Goal: Task Accomplishment & Management: Manage account settings

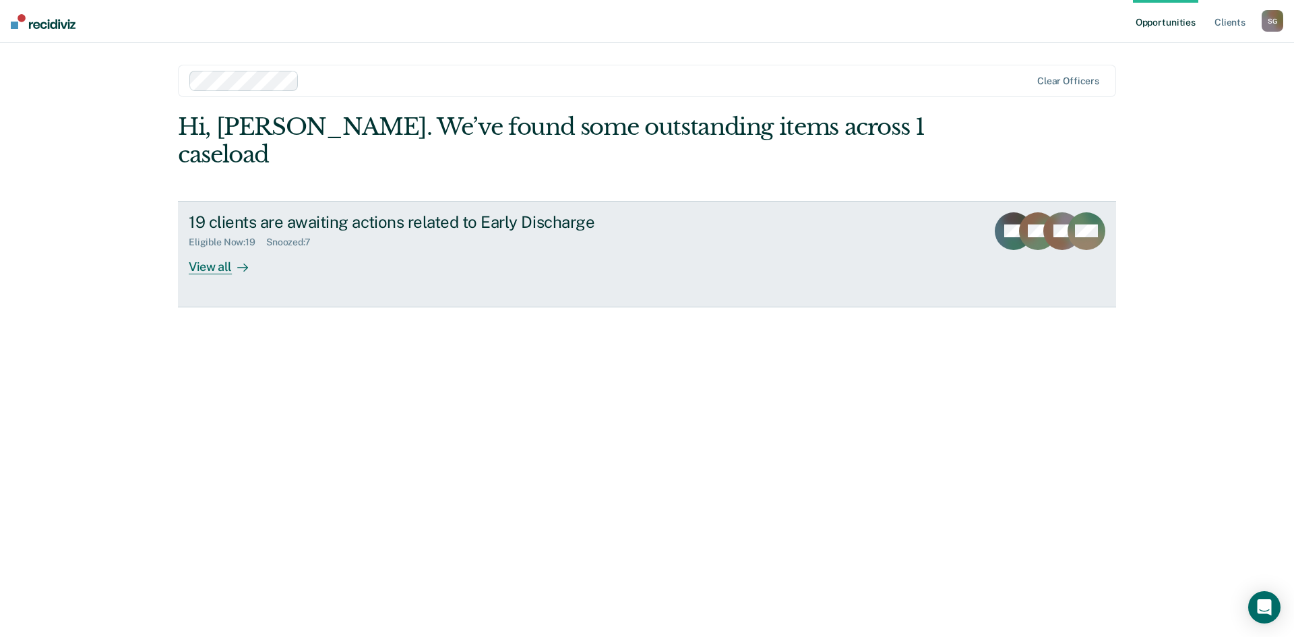
click at [226, 248] on div "View all" at bounding box center [226, 261] width 75 height 26
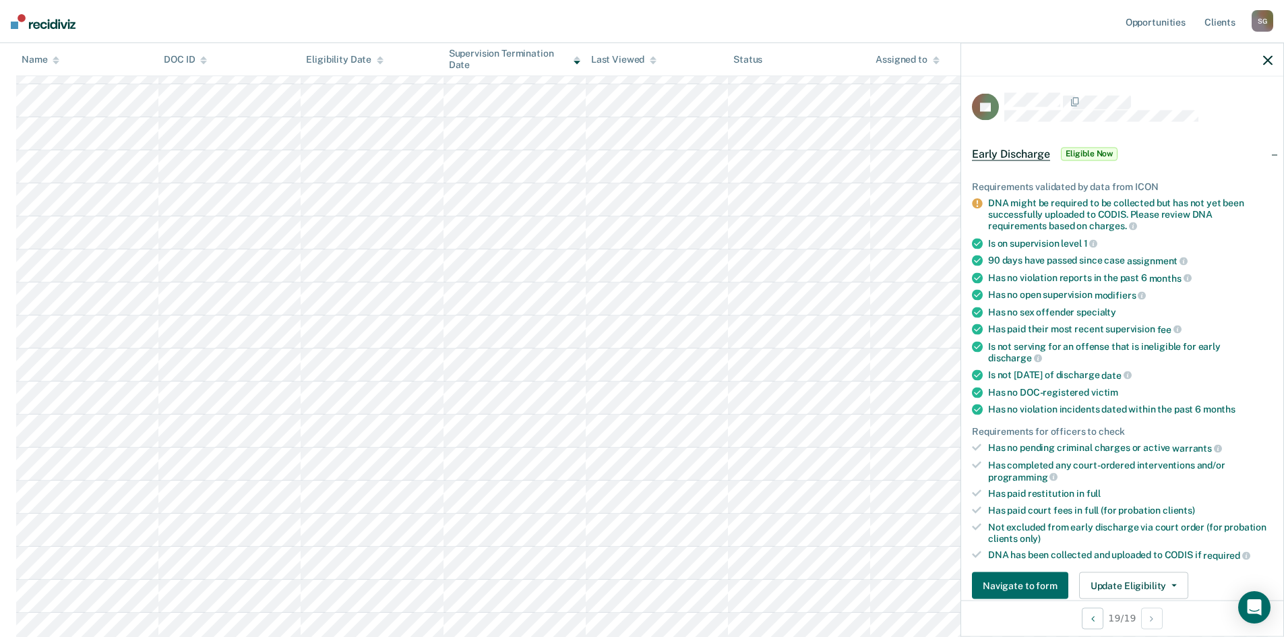
scroll to position [67, 0]
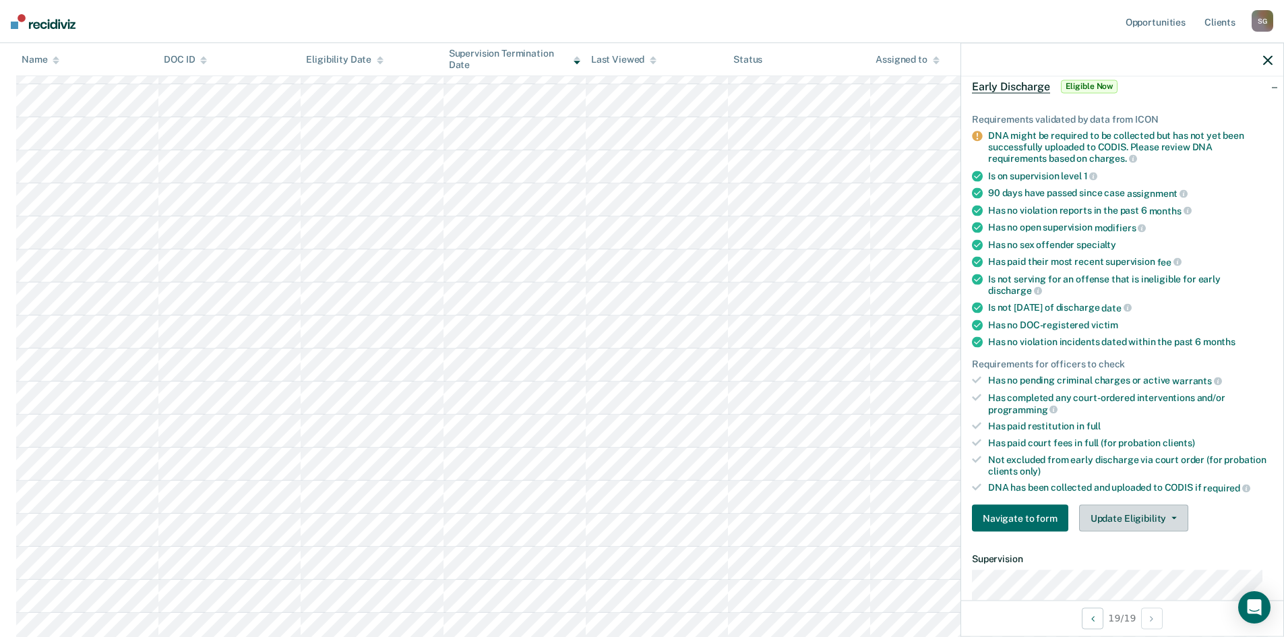
click at [1150, 519] on button "Update Eligibility" at bounding box center [1133, 518] width 109 height 27
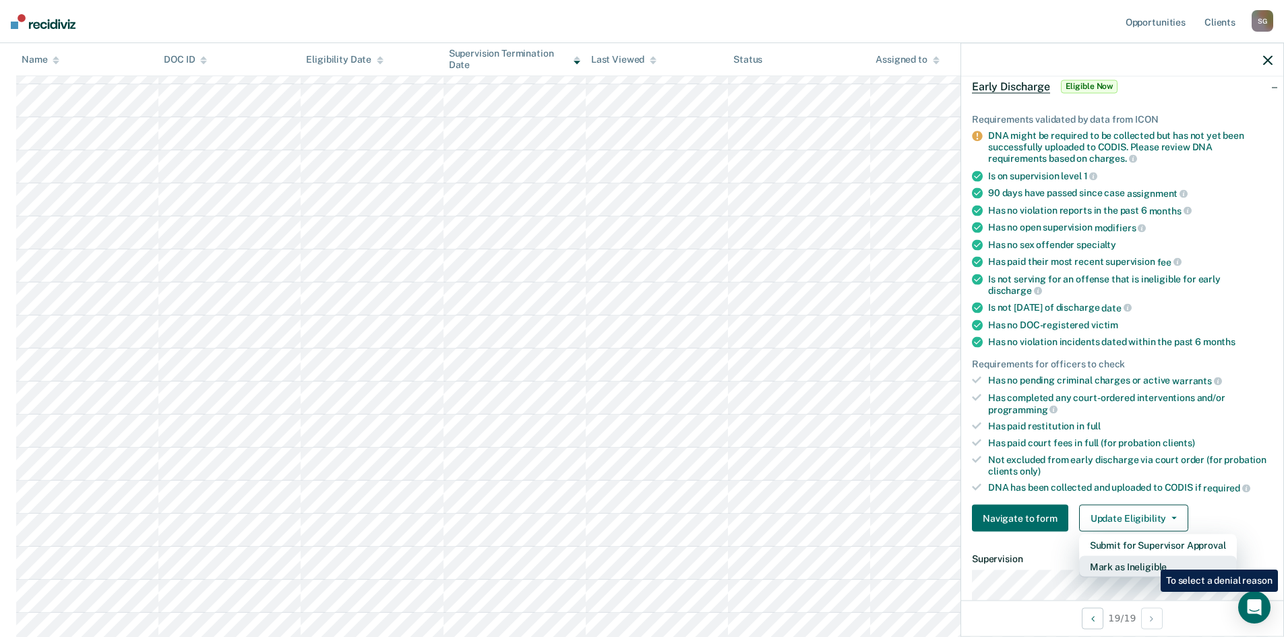
click at [1150, 559] on button "Mark as Ineligible" at bounding box center [1158, 567] width 158 height 22
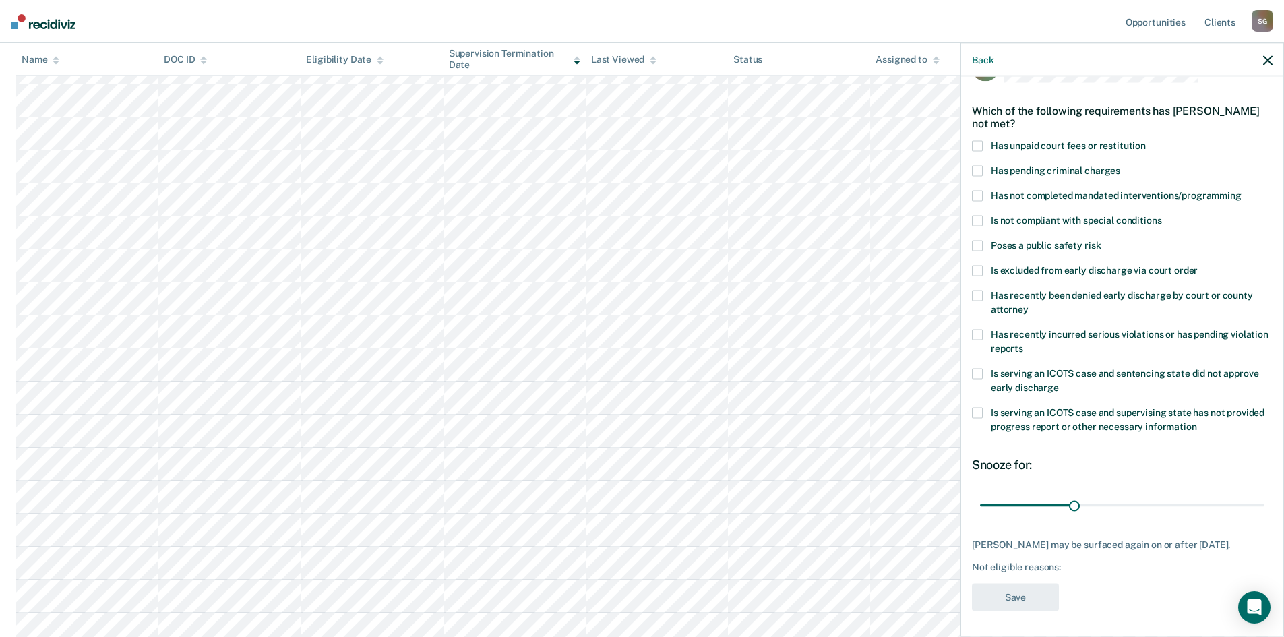
click at [979, 193] on span at bounding box center [977, 195] width 11 height 11
click at [1241, 190] on input "Has not completed mandated interventions/programming" at bounding box center [1241, 190] width 0 height 0
click at [1023, 596] on button "Save" at bounding box center [1015, 597] width 87 height 28
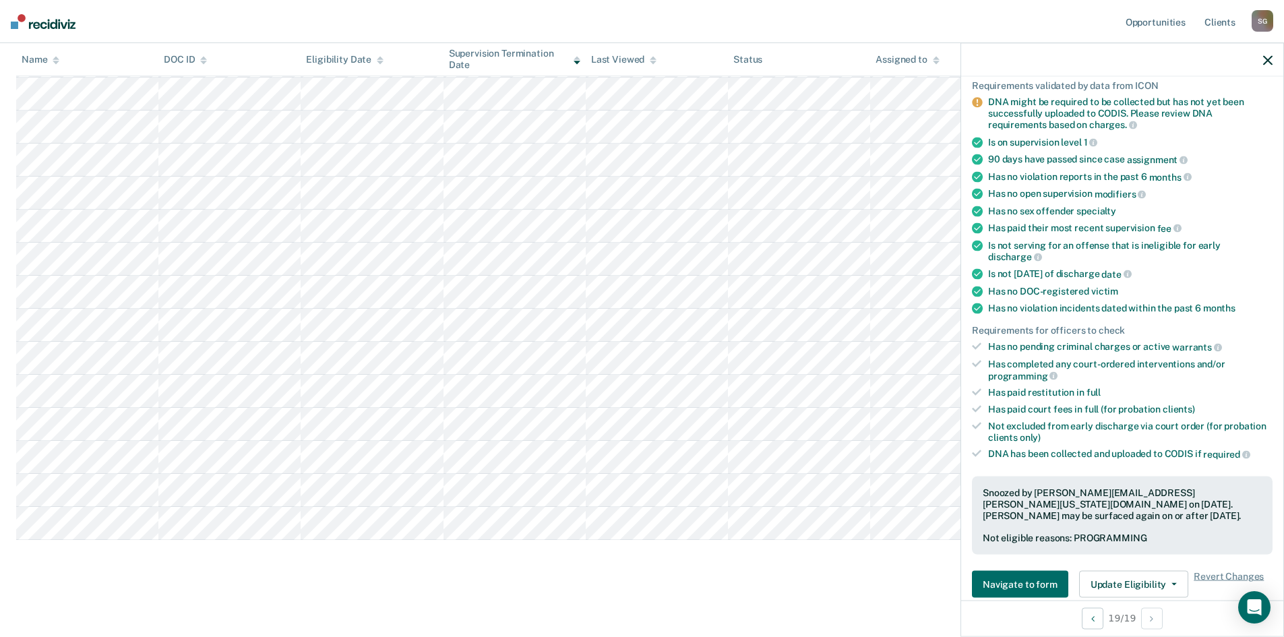
scroll to position [437, 0]
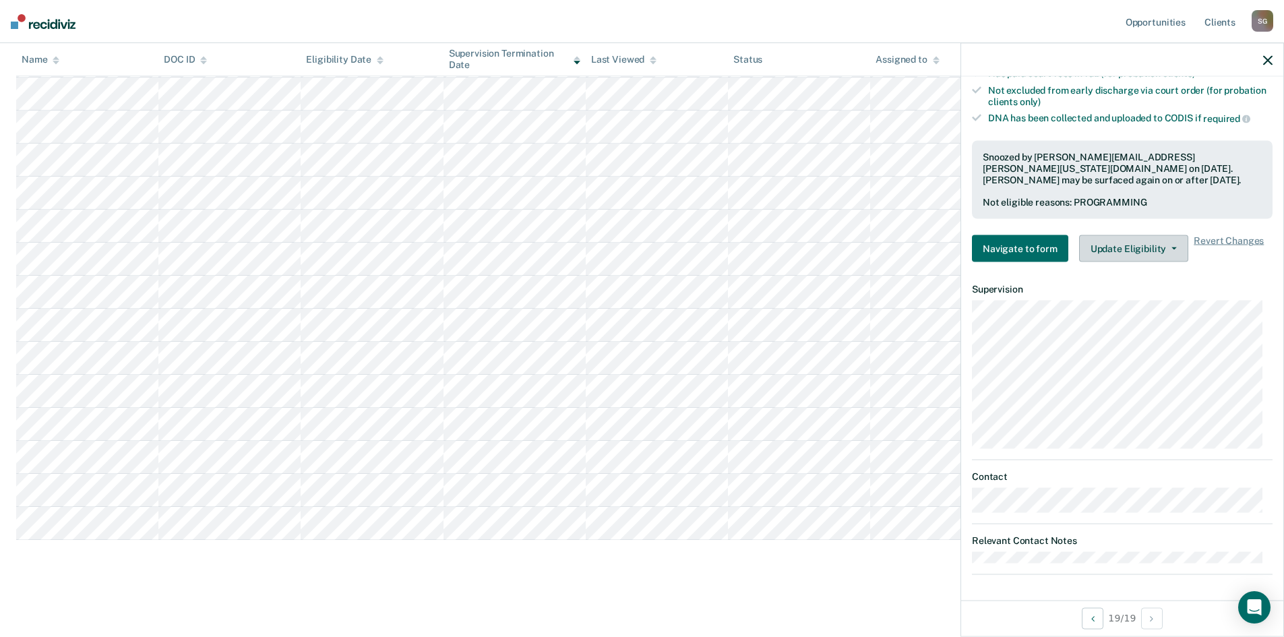
click at [1143, 246] on button "Update Eligibility" at bounding box center [1133, 248] width 109 height 27
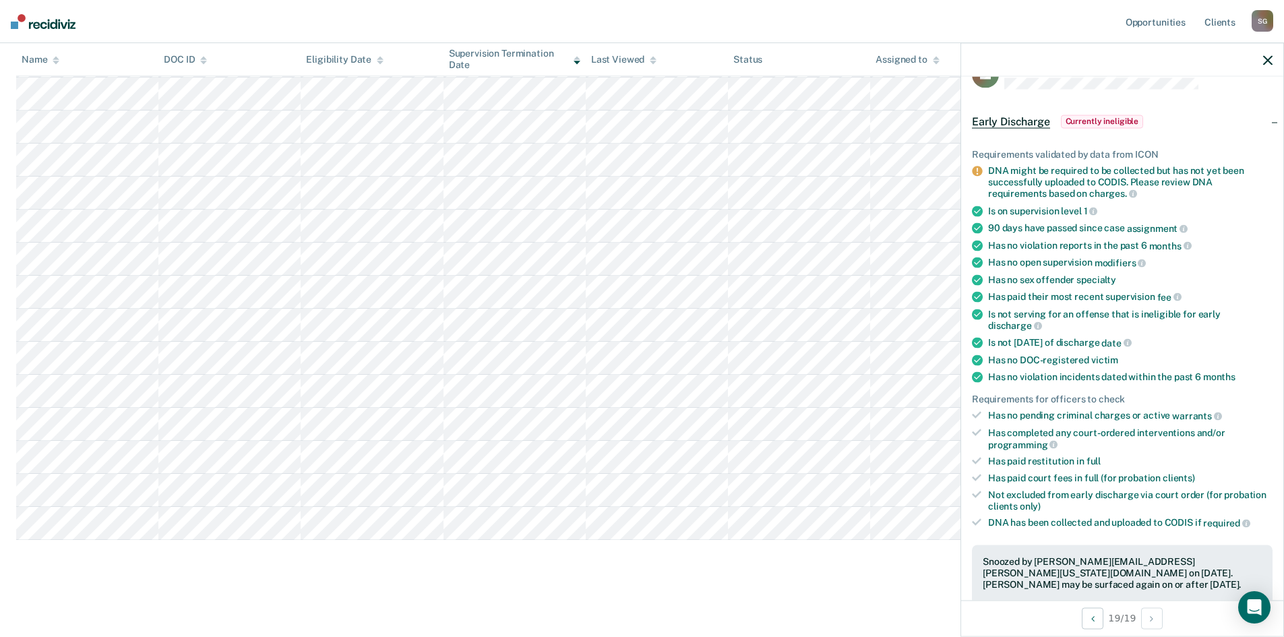
scroll to position [0, 0]
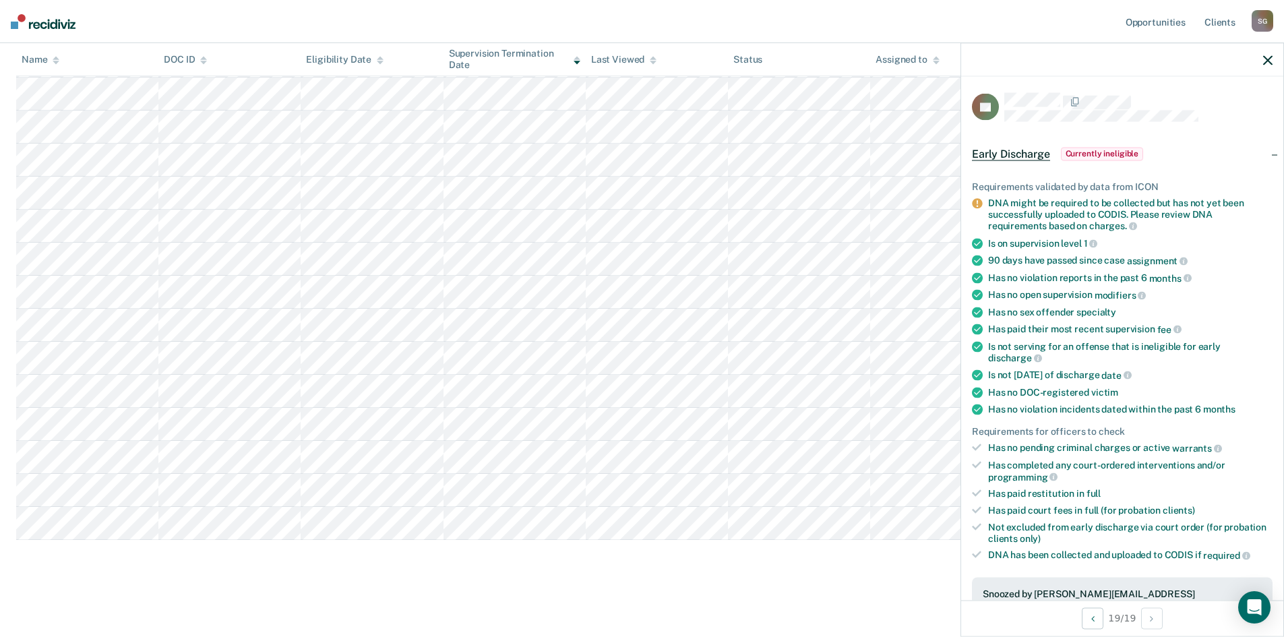
click at [1269, 60] on icon "button" at bounding box center [1267, 59] width 9 height 9
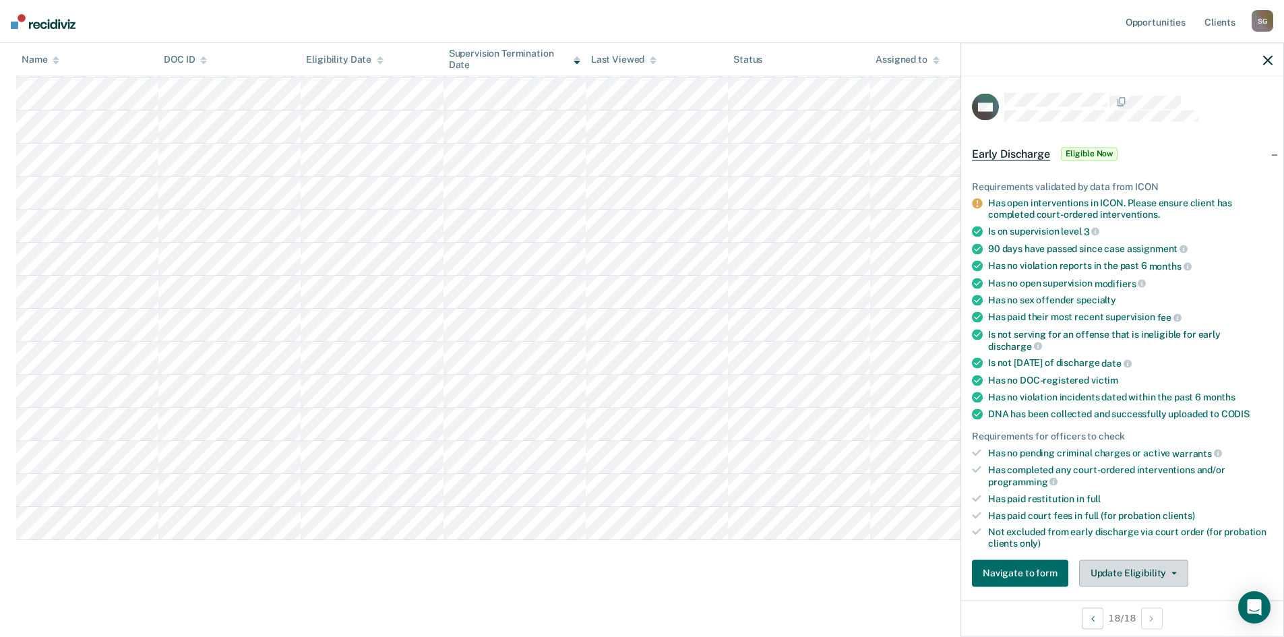
click at [1146, 569] on button "Update Eligibility" at bounding box center [1133, 572] width 109 height 27
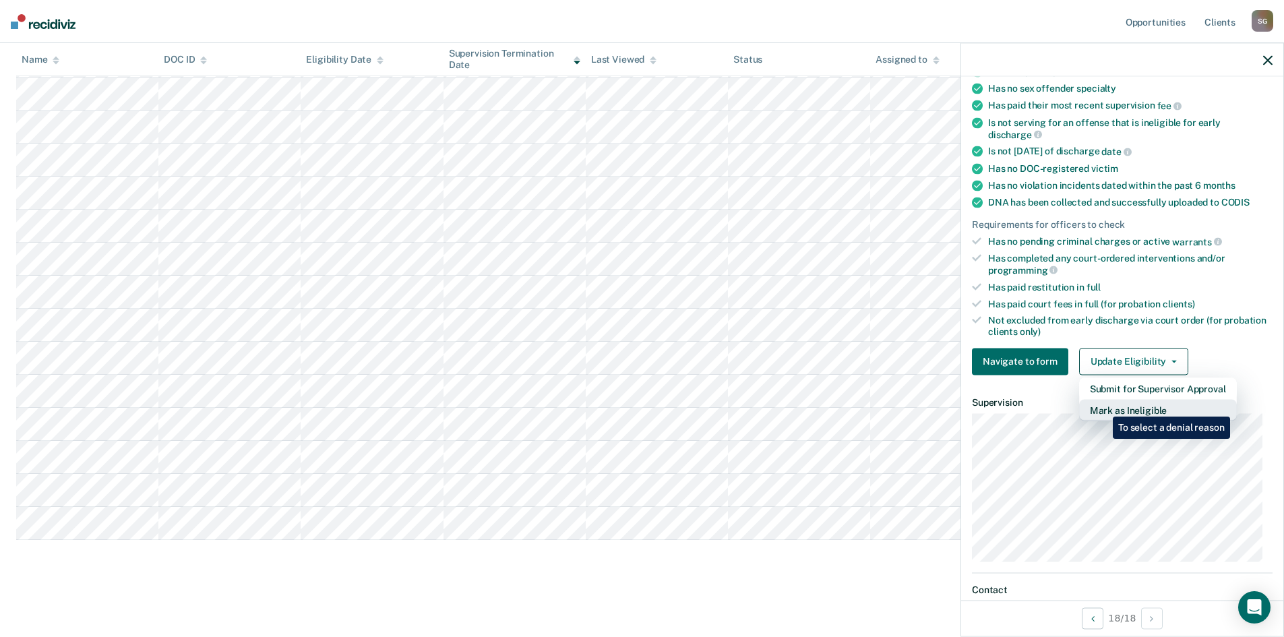
click at [1103, 408] on button "Mark as Ineligible" at bounding box center [1158, 410] width 158 height 22
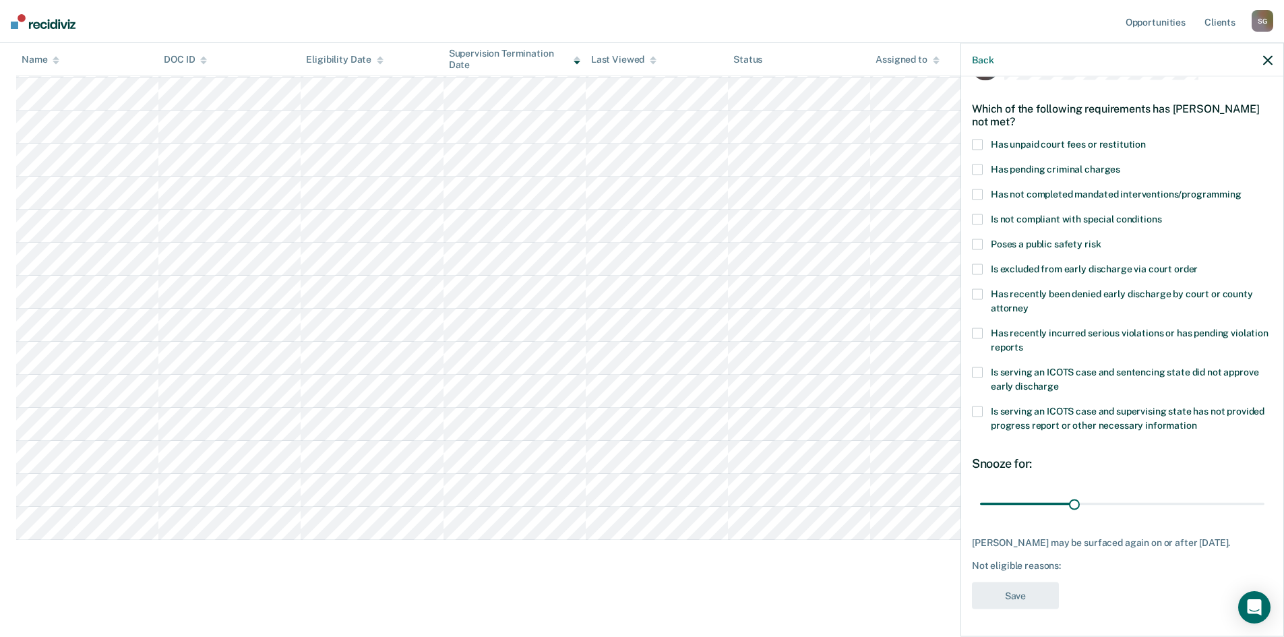
scroll to position [51, 0]
click at [982, 139] on span at bounding box center [977, 144] width 11 height 11
click at [1146, 139] on input "Has unpaid court fees or restitution" at bounding box center [1146, 139] width 0 height 0
click at [1020, 592] on button "Save" at bounding box center [1015, 596] width 87 height 28
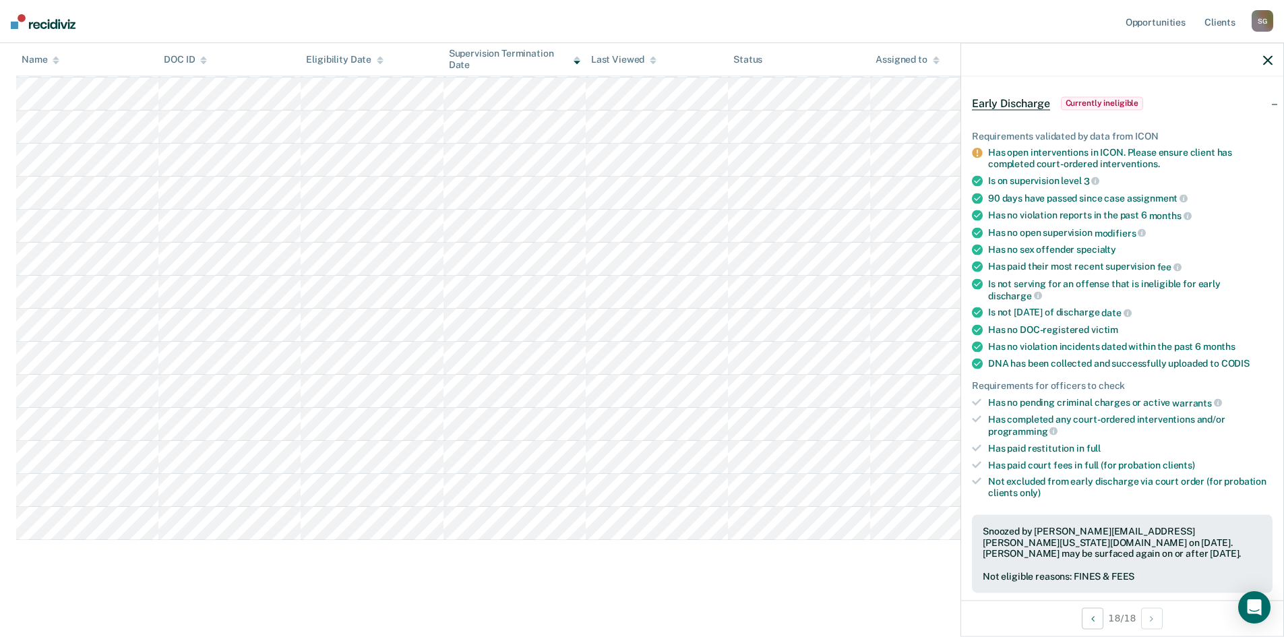
click at [1274, 58] on div at bounding box center [1122, 60] width 322 height 34
click at [1270, 61] on icon "button" at bounding box center [1267, 59] width 9 height 9
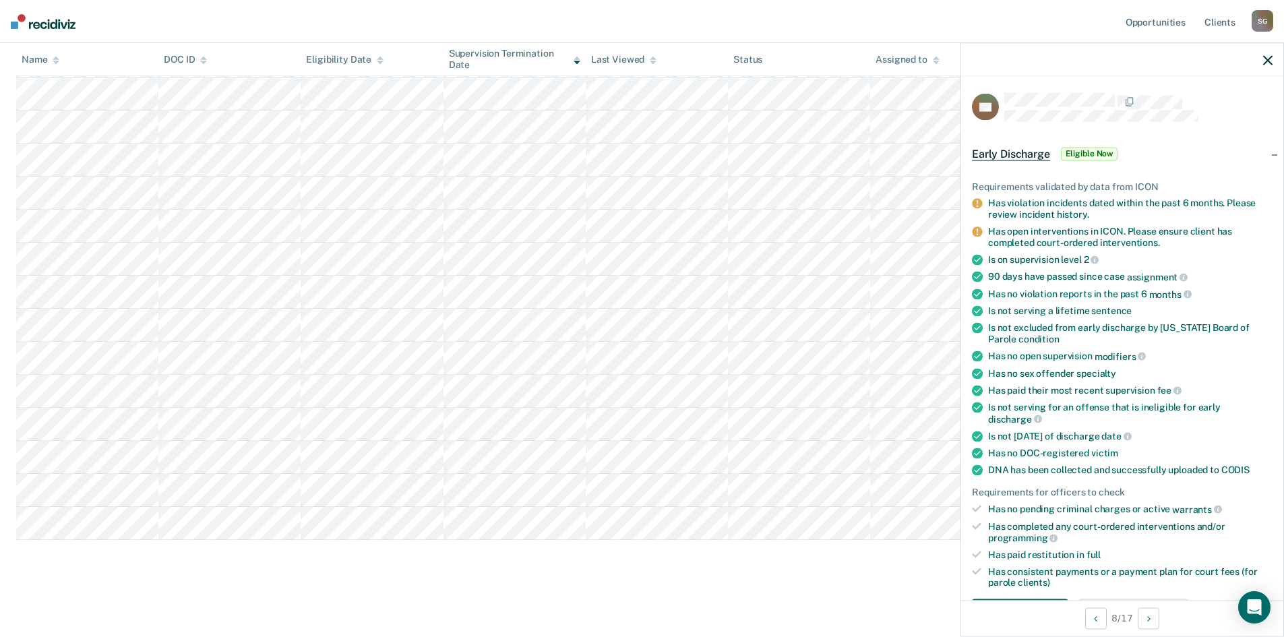
scroll to position [67, 0]
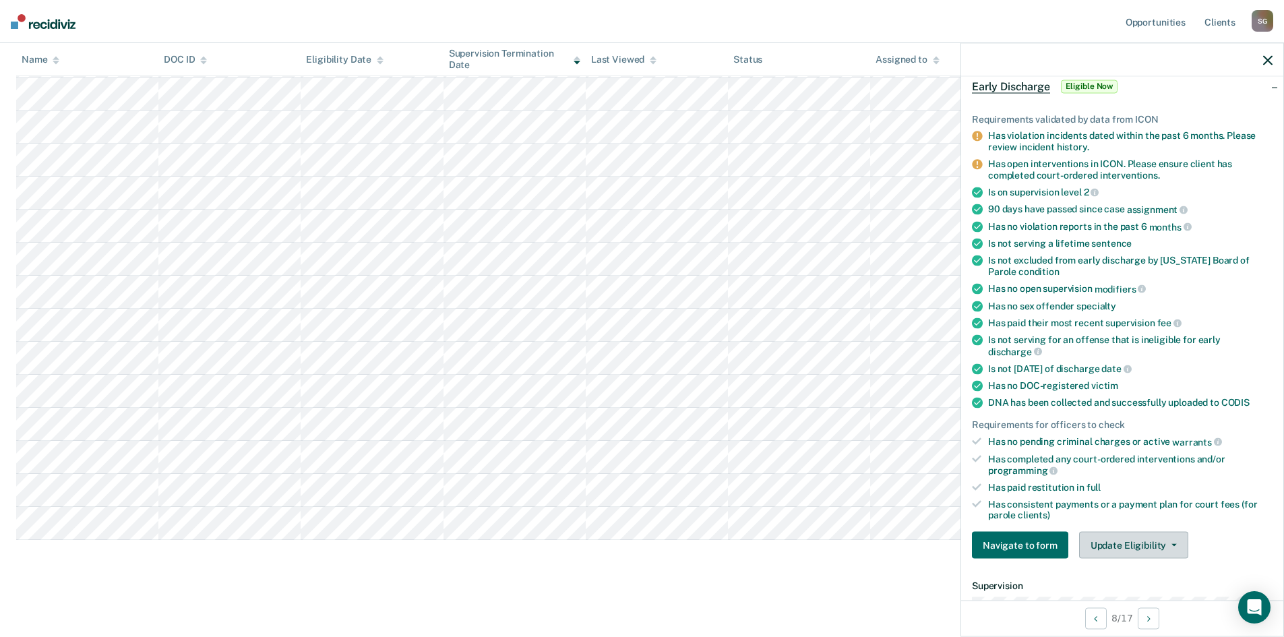
click at [1119, 545] on button "Update Eligibility" at bounding box center [1133, 545] width 109 height 27
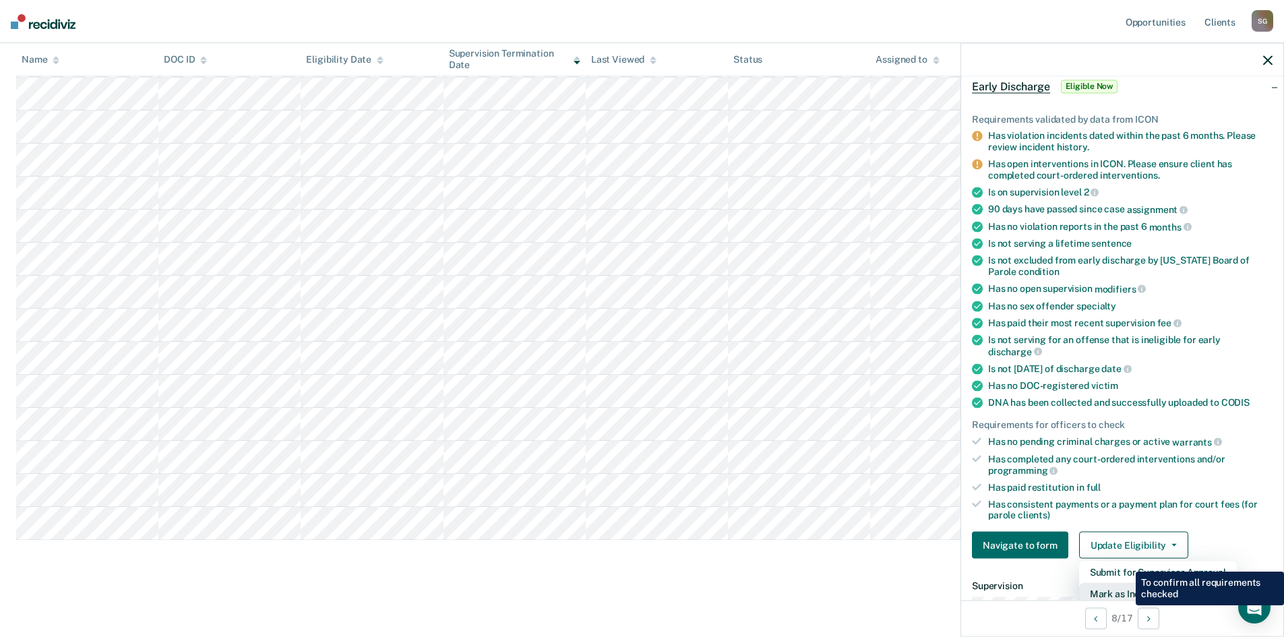
scroll to position [71, 0]
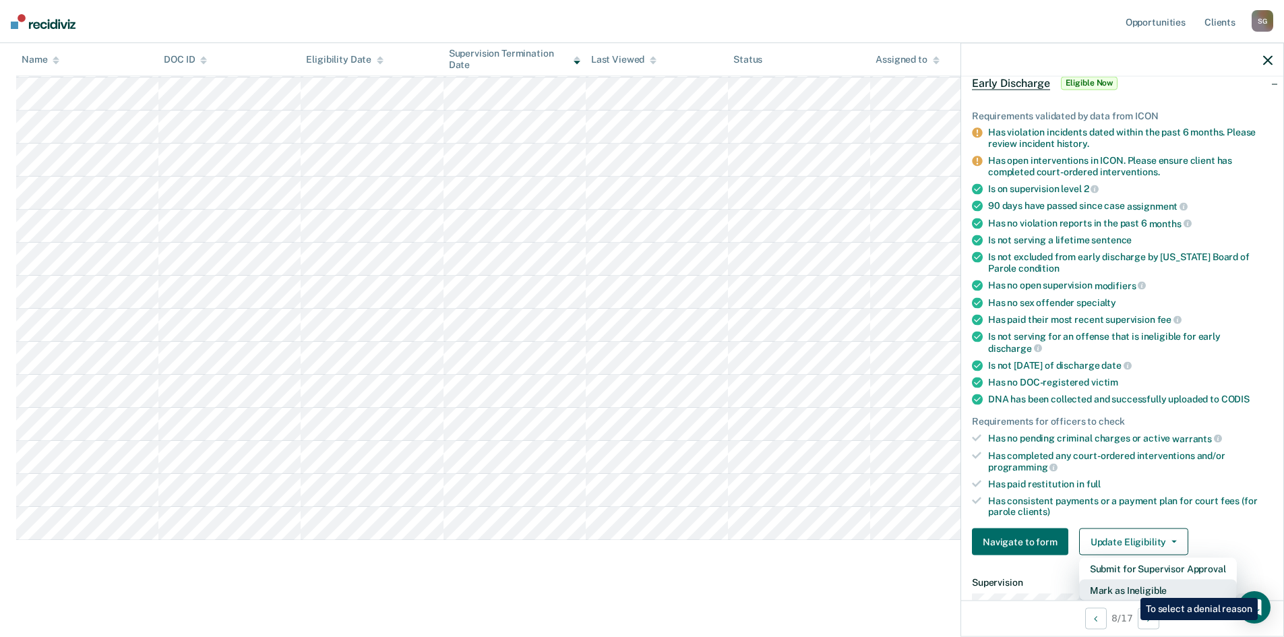
click at [1130, 588] on button "Mark as Ineligible" at bounding box center [1158, 591] width 158 height 22
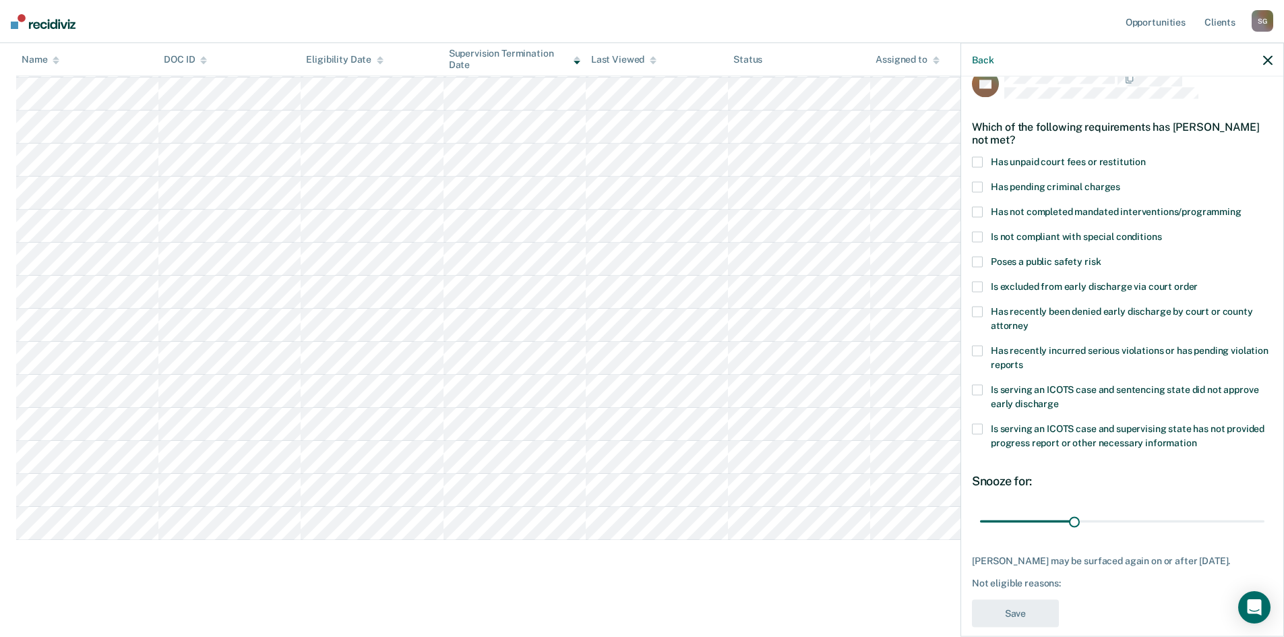
scroll to position [0, 0]
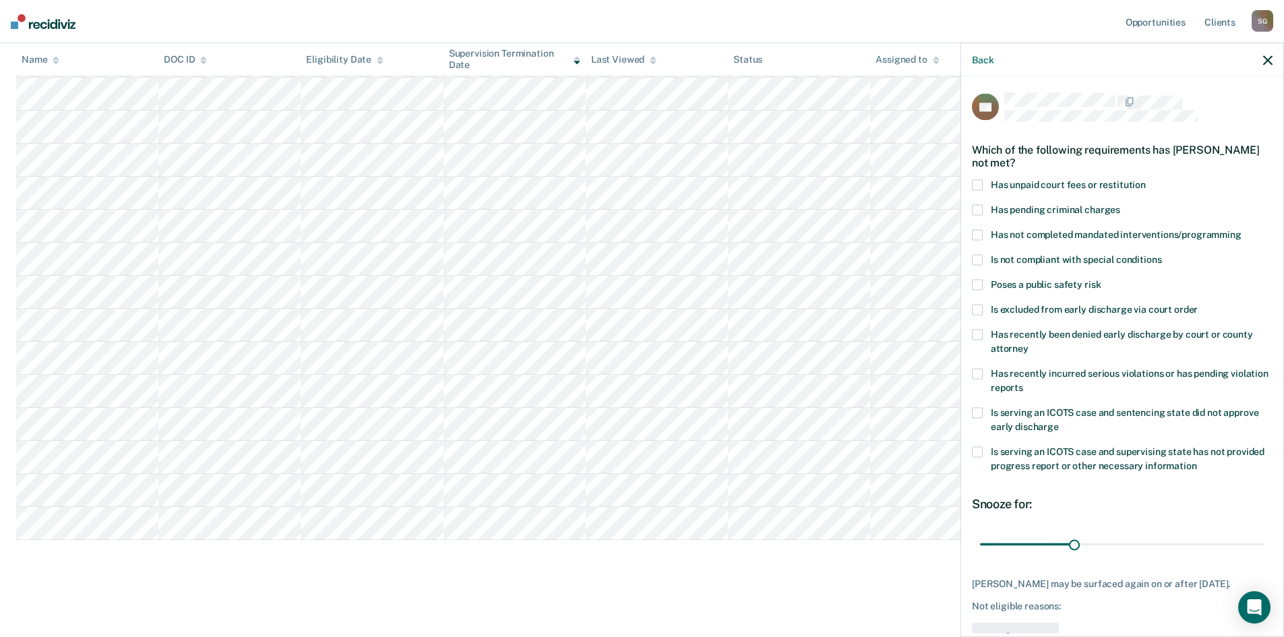
click at [1092, 371] on span "Has recently incurred serious violations or has pending violation reports" at bounding box center [1130, 379] width 278 height 25
click at [1023, 382] on input "Has recently incurred serious violations or has pending violation reports" at bounding box center [1023, 382] width 0 height 0
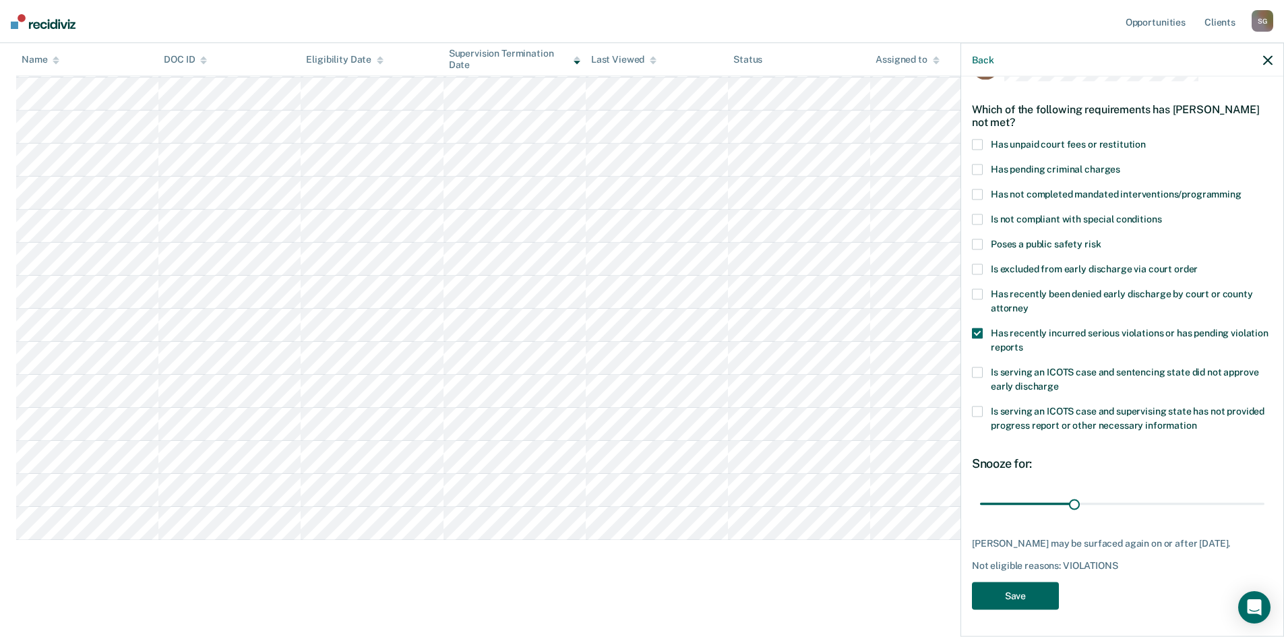
click at [1024, 603] on button "Save" at bounding box center [1015, 596] width 87 height 28
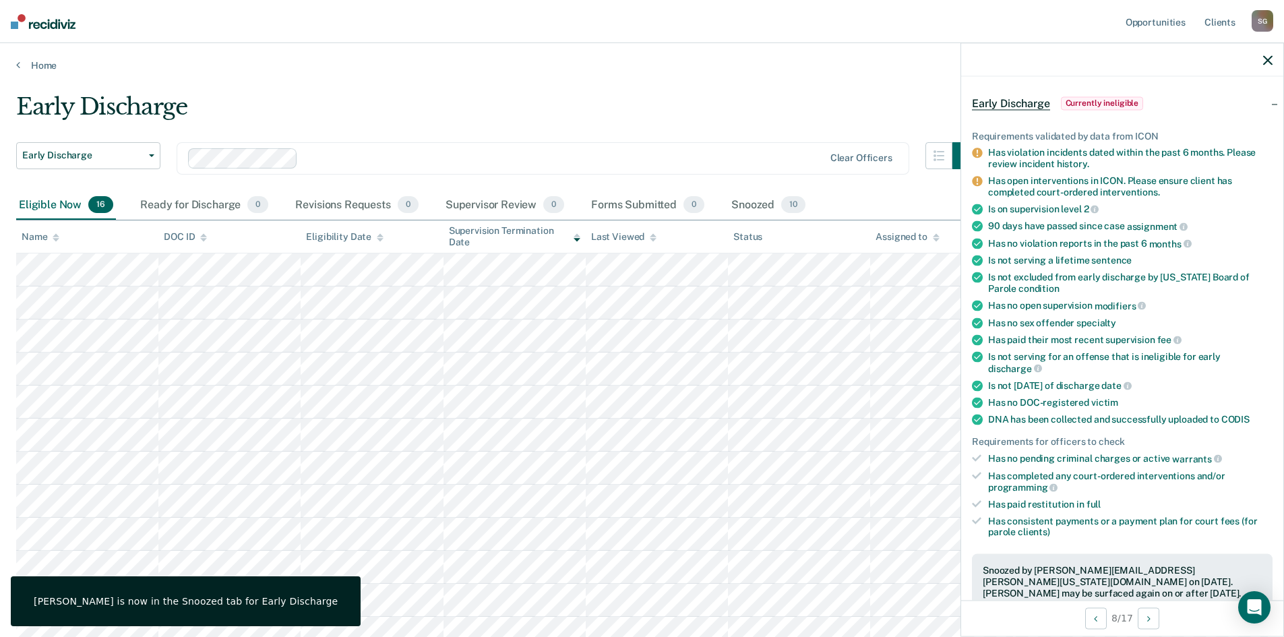
click at [1267, 61] on icon "button" at bounding box center [1267, 59] width 9 height 9
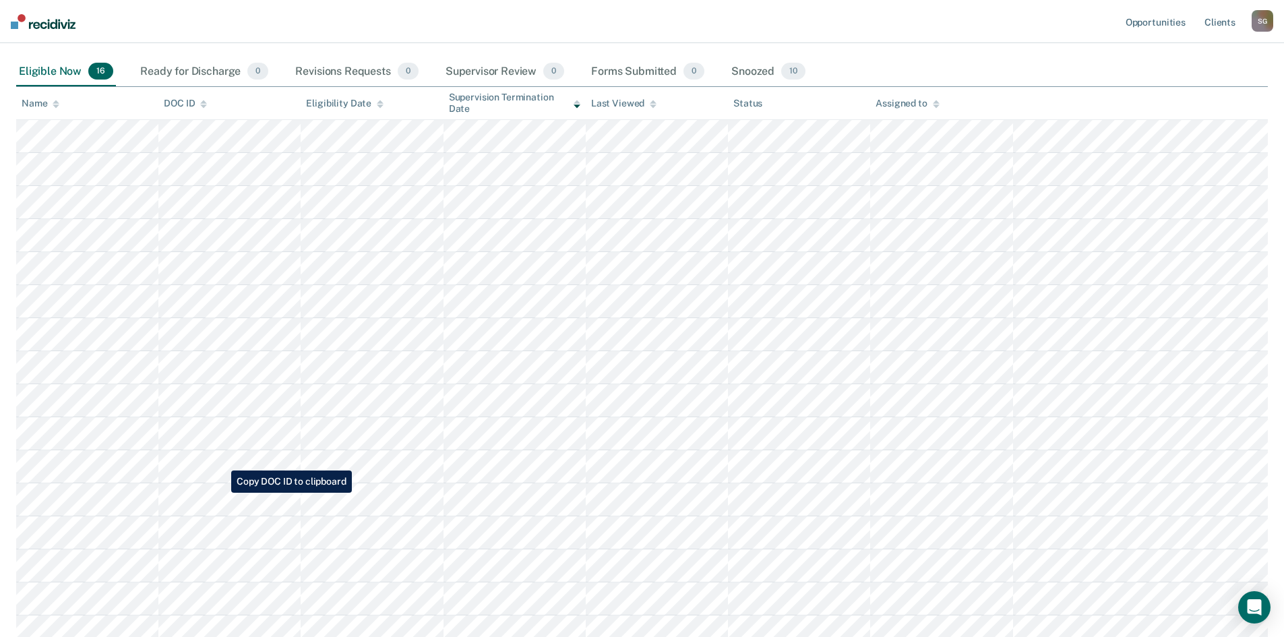
scroll to position [135, 0]
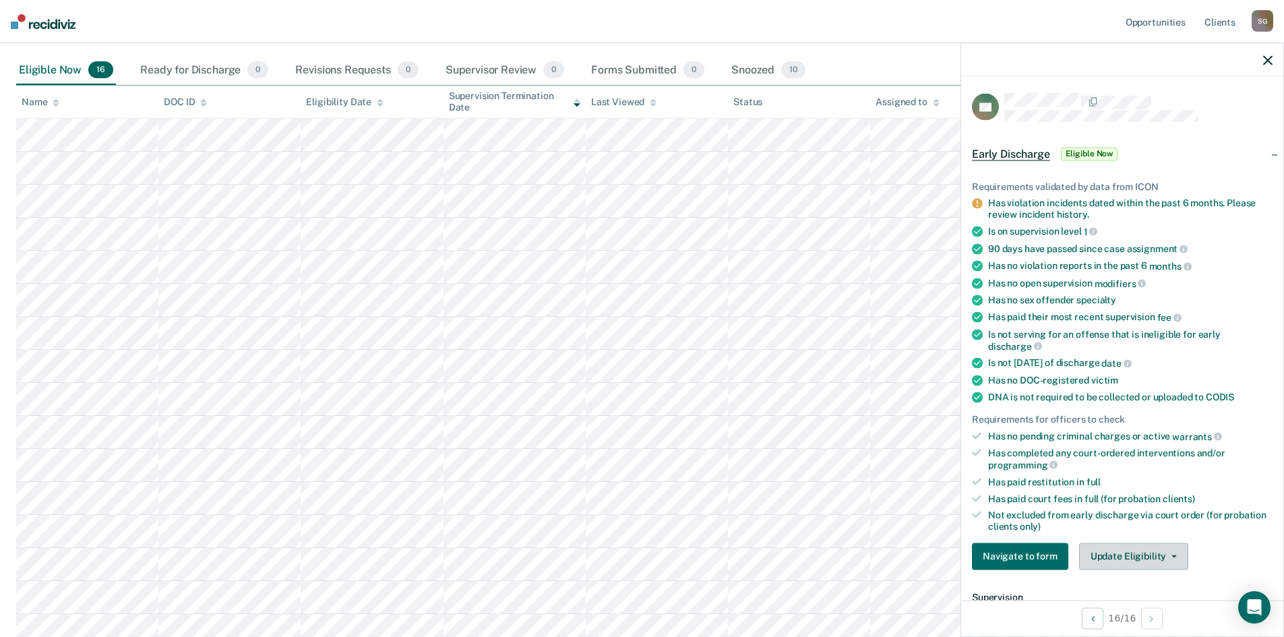
click at [1115, 553] on button "Update Eligibility" at bounding box center [1133, 556] width 109 height 27
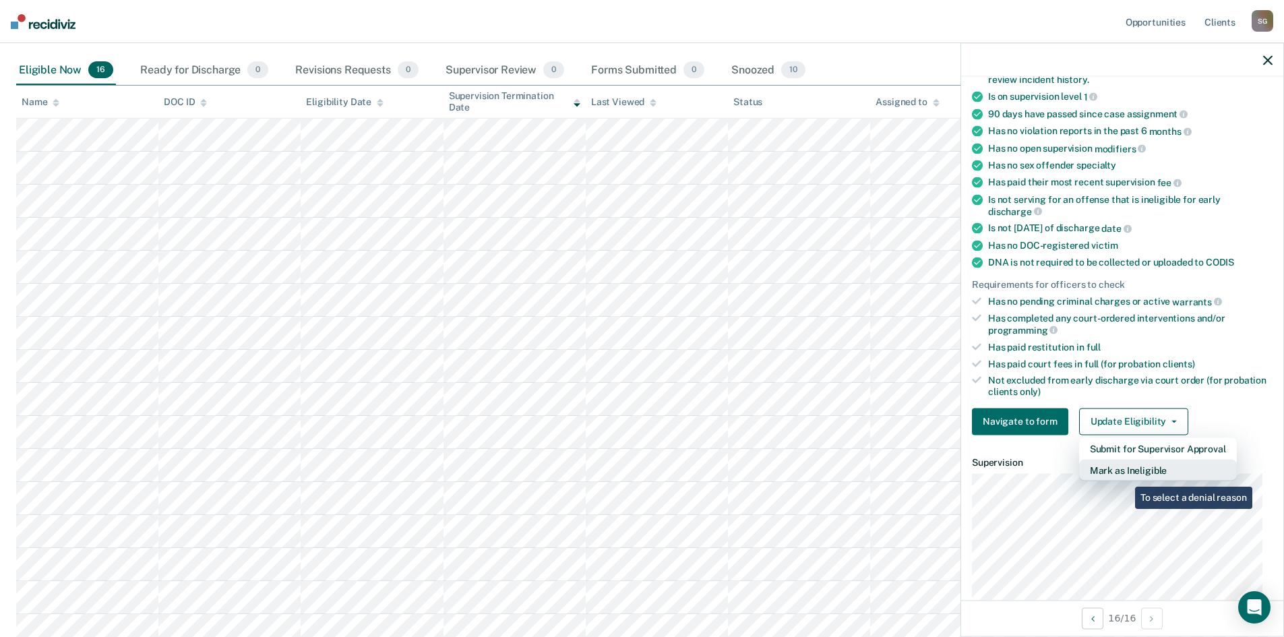
click at [1124, 472] on button "Mark as Ineligible" at bounding box center [1158, 470] width 158 height 22
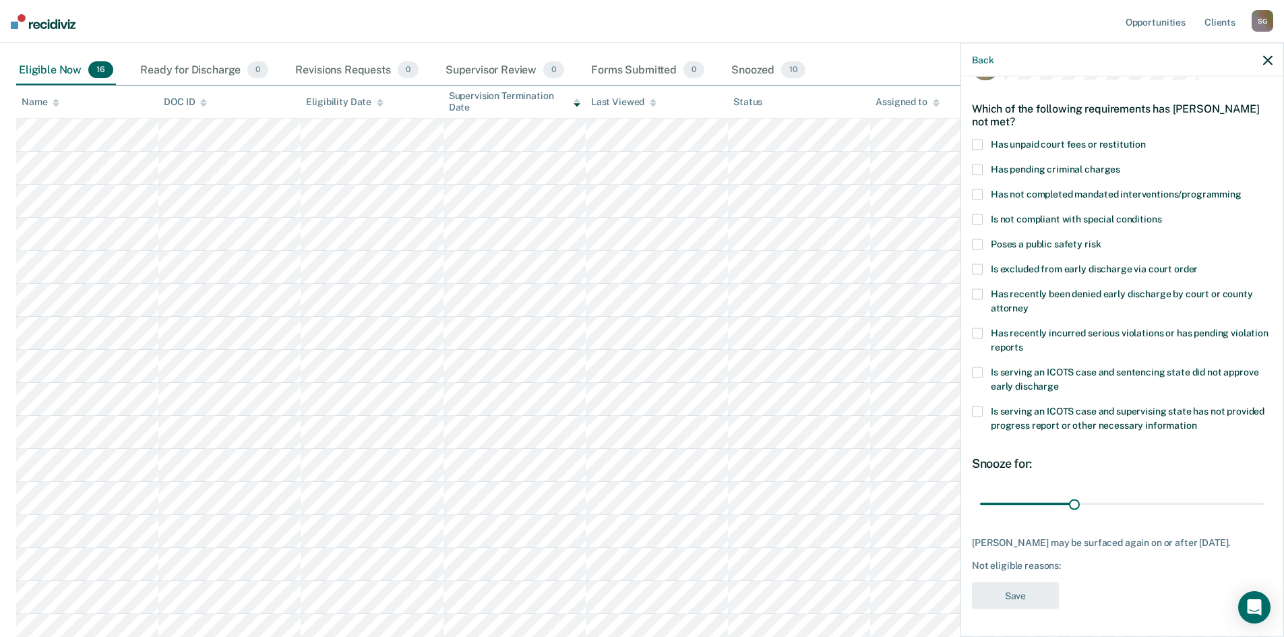
scroll to position [39, 0]
click at [979, 191] on span at bounding box center [977, 195] width 11 height 11
click at [1241, 190] on input "Has not completed mandated interventions/programming" at bounding box center [1241, 190] width 0 height 0
click at [981, 332] on span at bounding box center [977, 334] width 11 height 11
click at [1023, 343] on input "Has recently incurred serious violations or has pending violation reports" at bounding box center [1023, 343] width 0 height 0
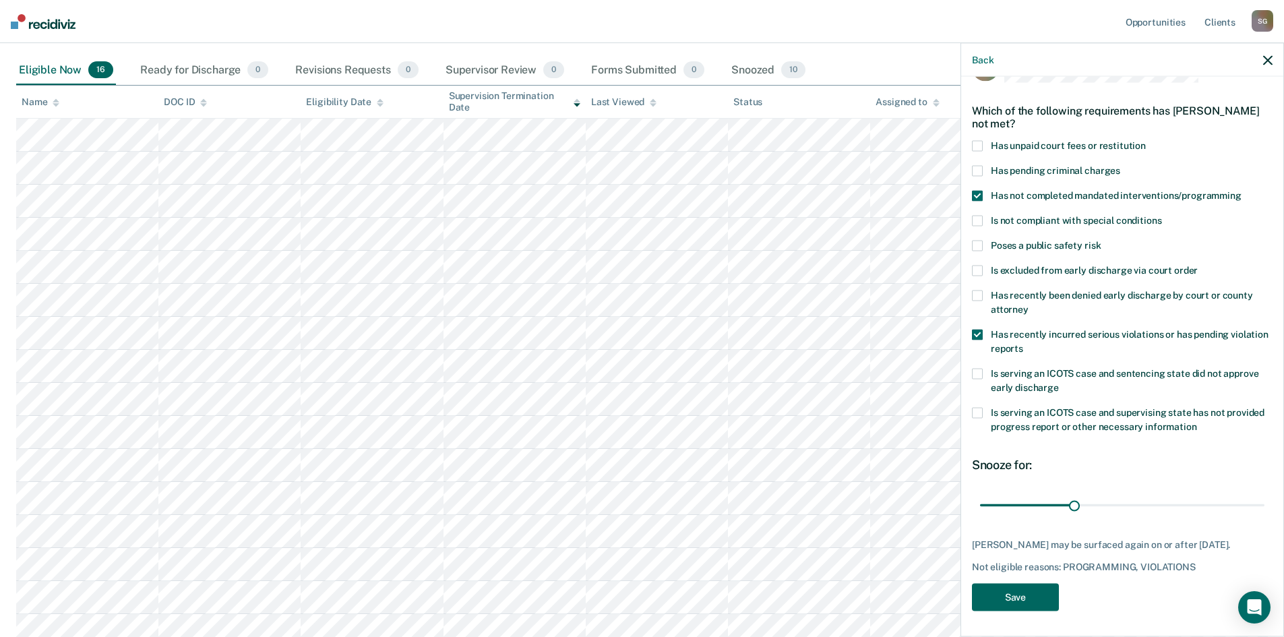
click at [1002, 596] on button "Save" at bounding box center [1015, 597] width 87 height 28
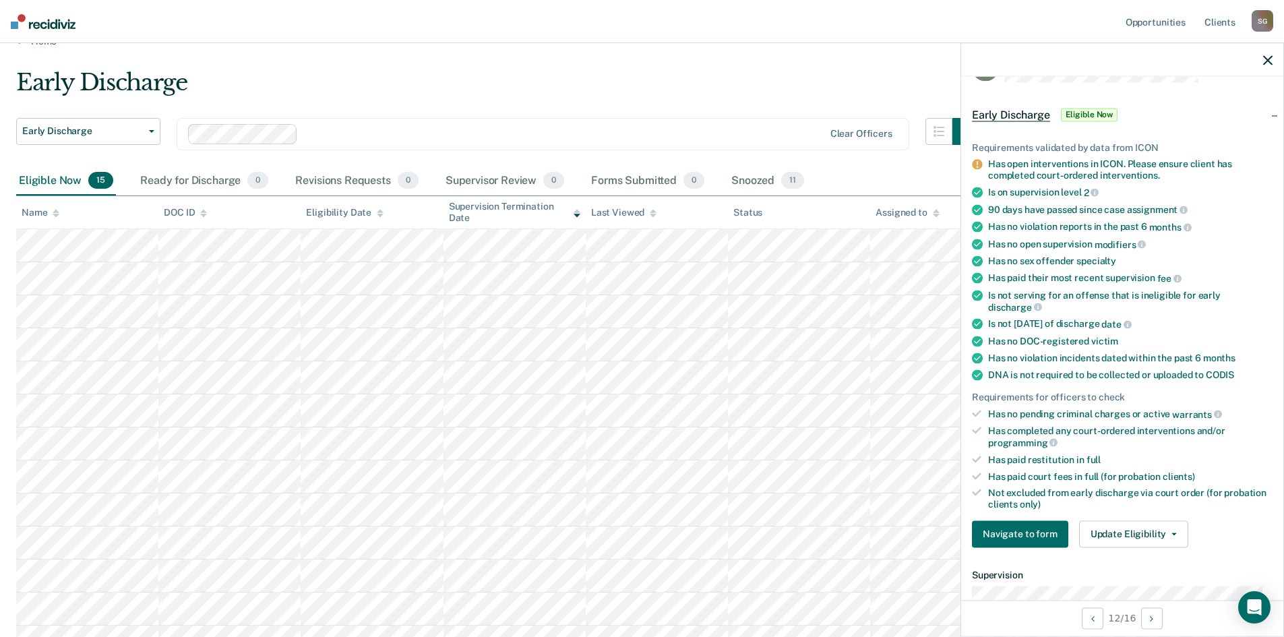
scroll to position [0, 0]
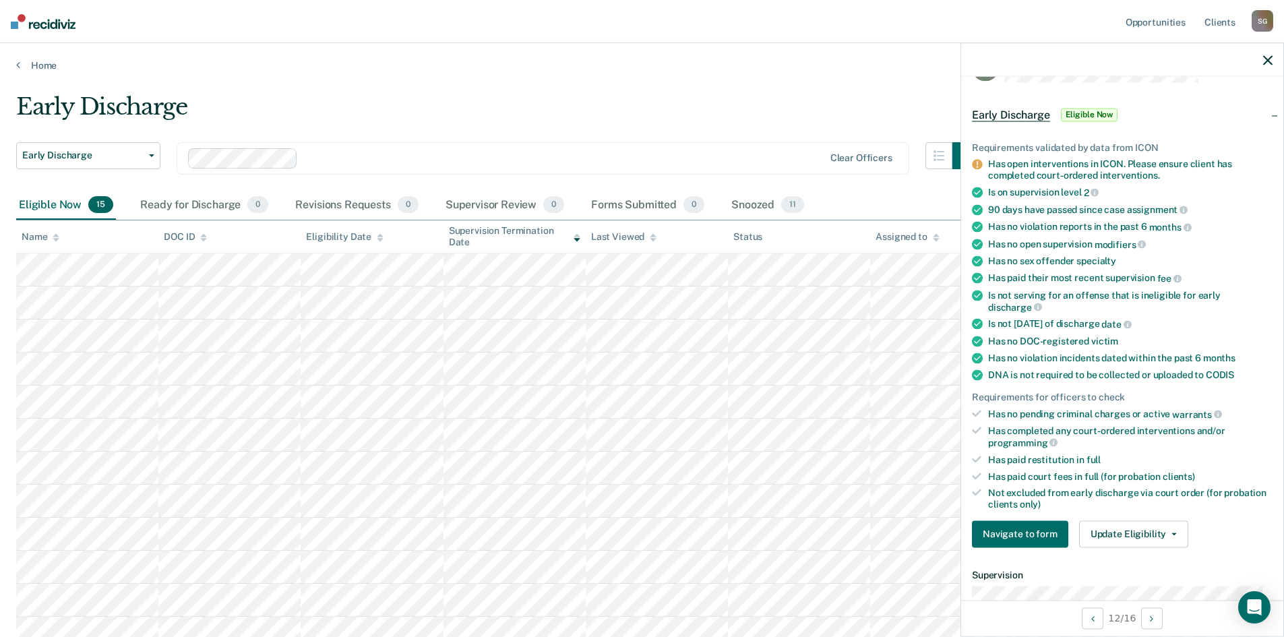
click at [1268, 59] on icon "button" at bounding box center [1267, 59] width 9 height 9
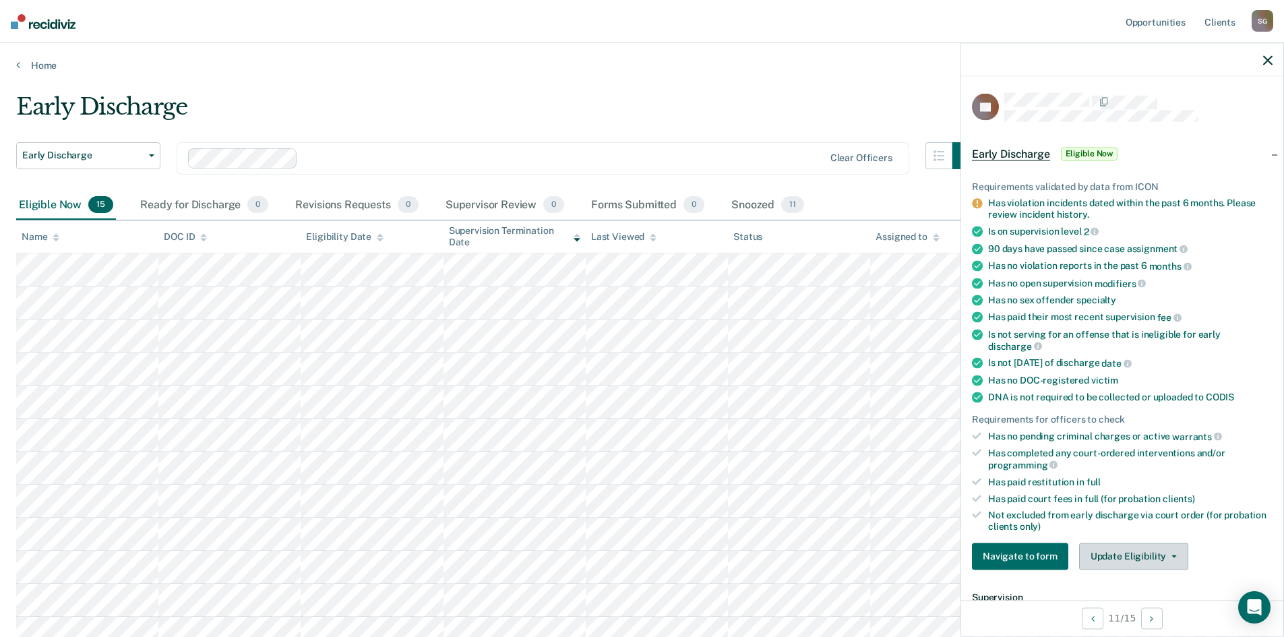
click at [1134, 556] on button "Update Eligibility" at bounding box center [1133, 556] width 109 height 27
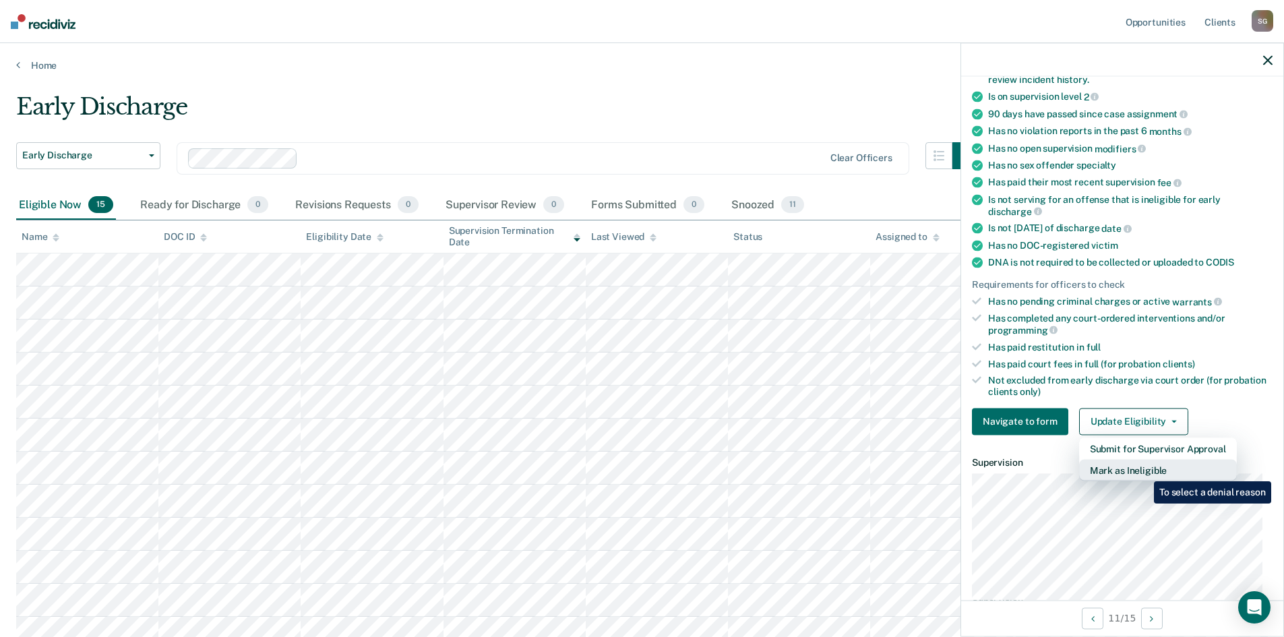
click at [1144, 471] on button "Mark as Ineligible" at bounding box center [1158, 470] width 158 height 22
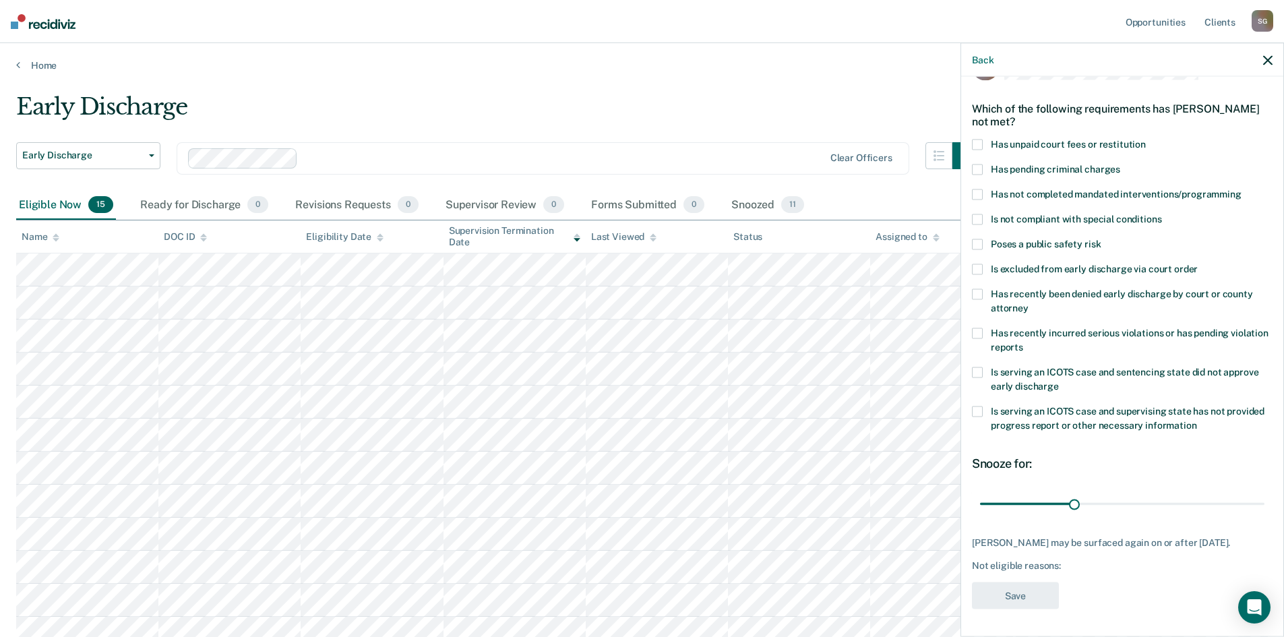
scroll to position [39, 0]
click at [976, 145] on span at bounding box center [977, 145] width 11 height 11
click at [1146, 140] on input "Has unpaid court fees or restitution" at bounding box center [1146, 140] width 0 height 0
click at [979, 332] on span at bounding box center [977, 334] width 11 height 11
click at [1023, 343] on input "Has recently incurred serious violations or has pending violation reports" at bounding box center [1023, 343] width 0 height 0
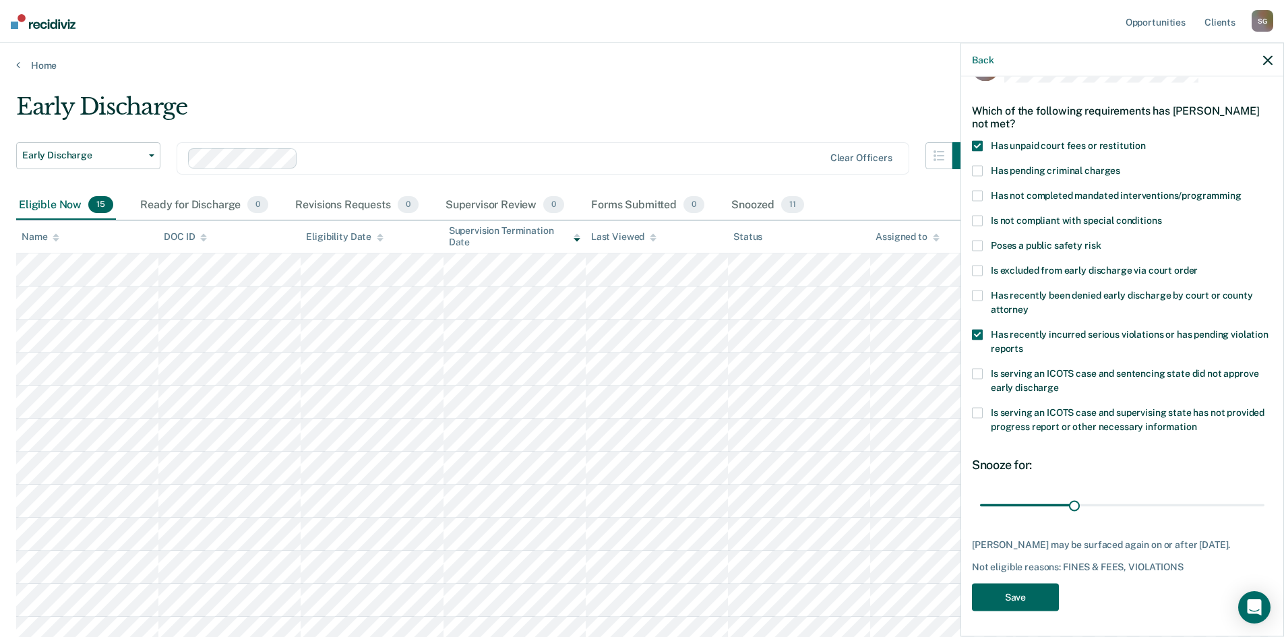
drag, startPoint x: 1008, startPoint y: 591, endPoint x: 1024, endPoint y: 596, distance: 17.1
click at [1008, 591] on button "Save" at bounding box center [1015, 597] width 87 height 28
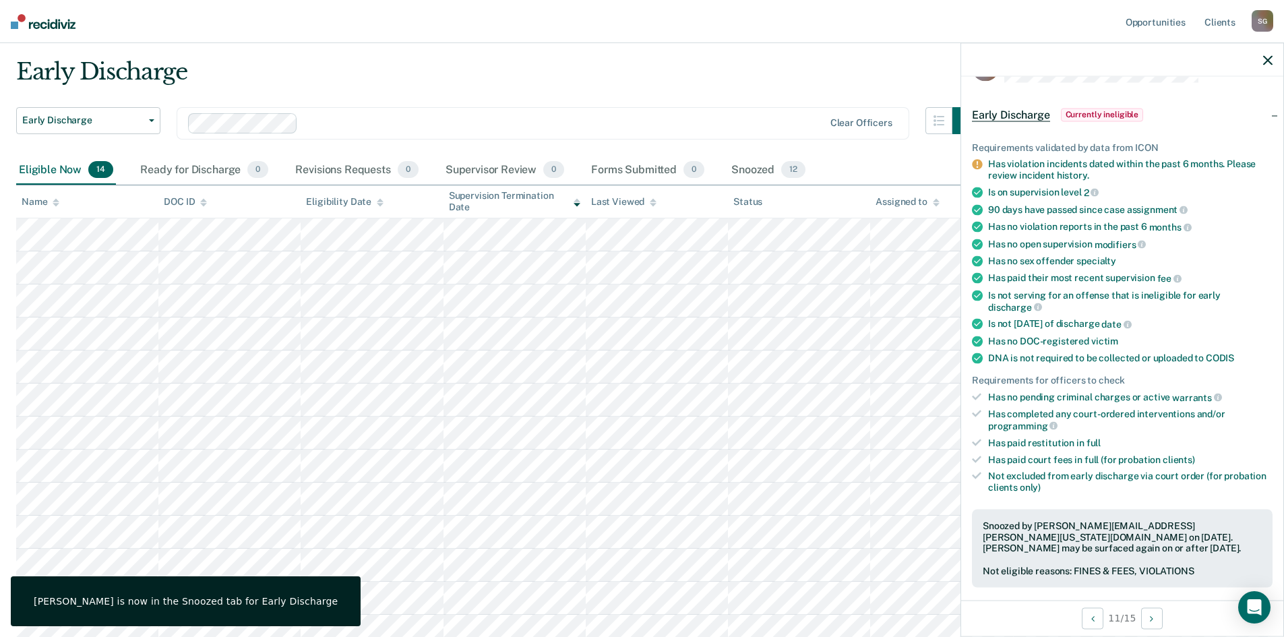
scroll to position [67, 0]
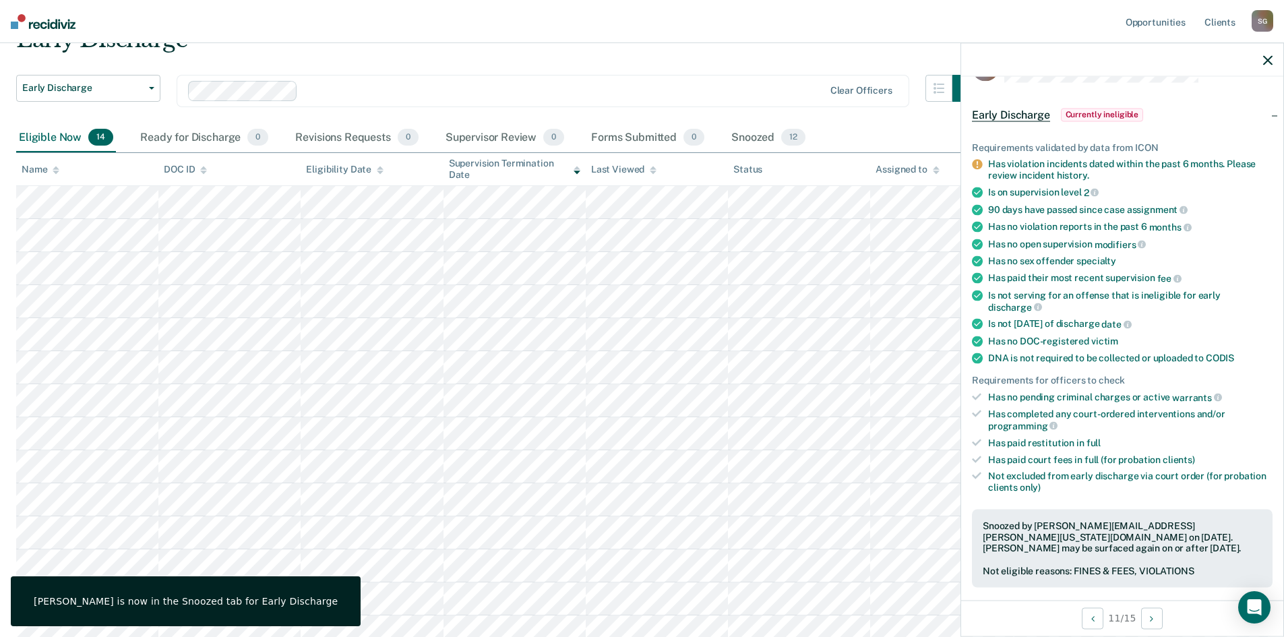
click at [1267, 64] on icon "button" at bounding box center [1267, 59] width 9 height 9
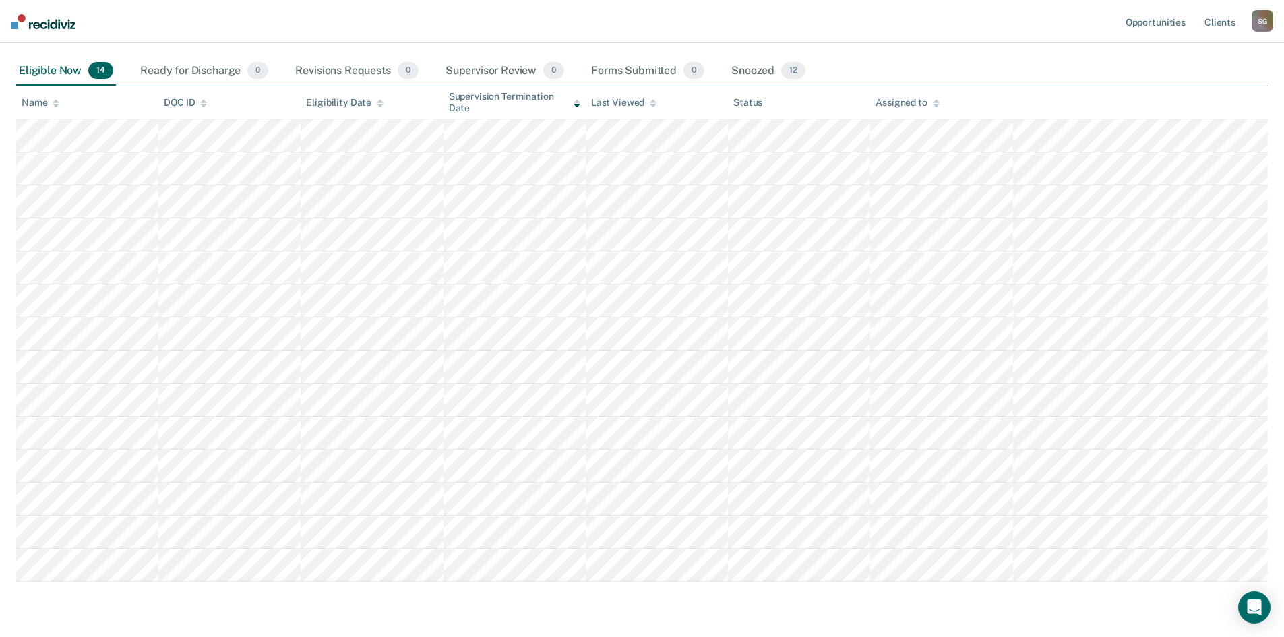
scroll to position [135, 0]
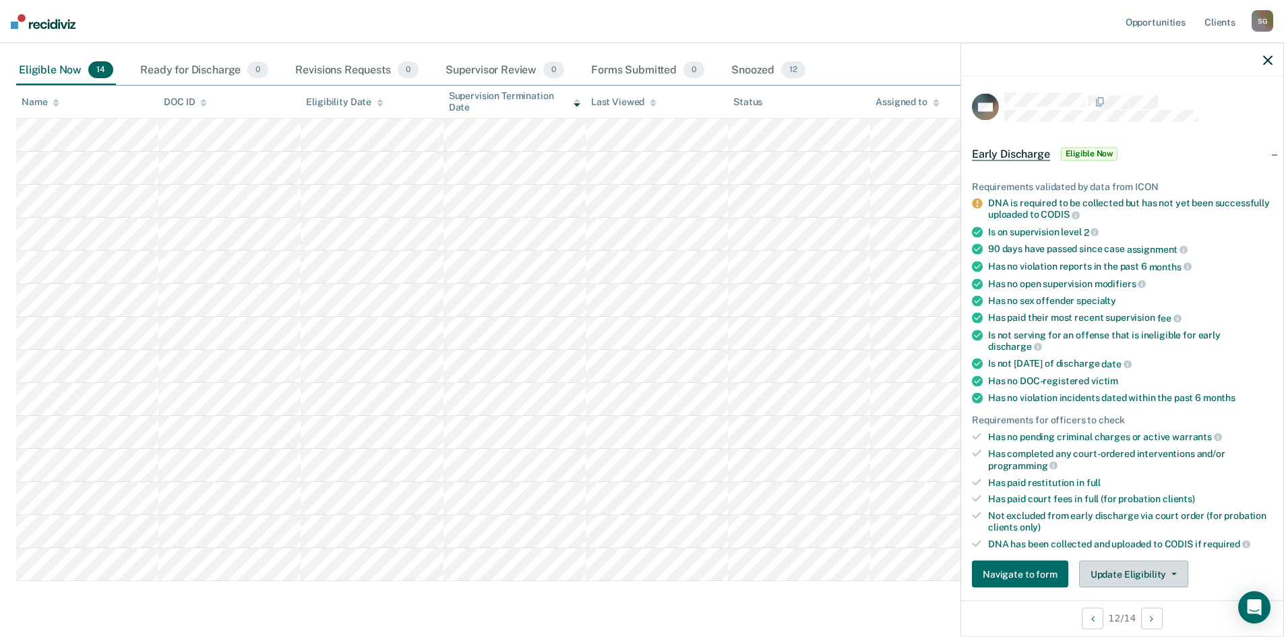
click at [1158, 575] on button "Update Eligibility" at bounding box center [1133, 574] width 109 height 27
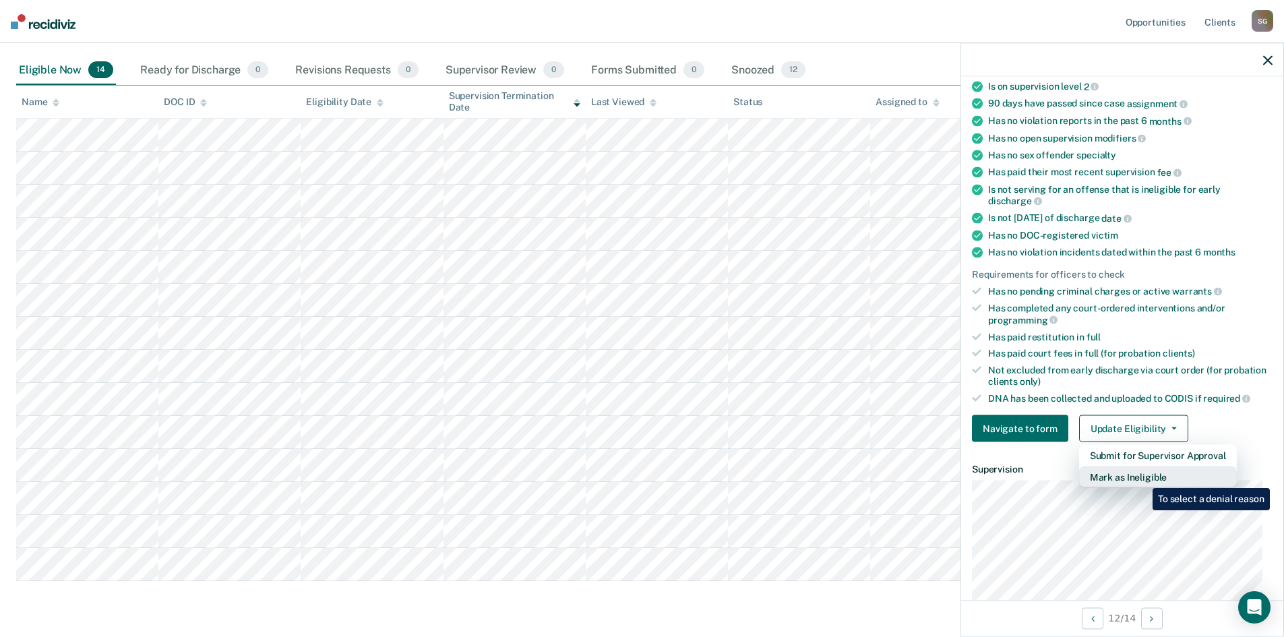
click at [1142, 478] on button "Mark as Ineligible" at bounding box center [1158, 477] width 158 height 22
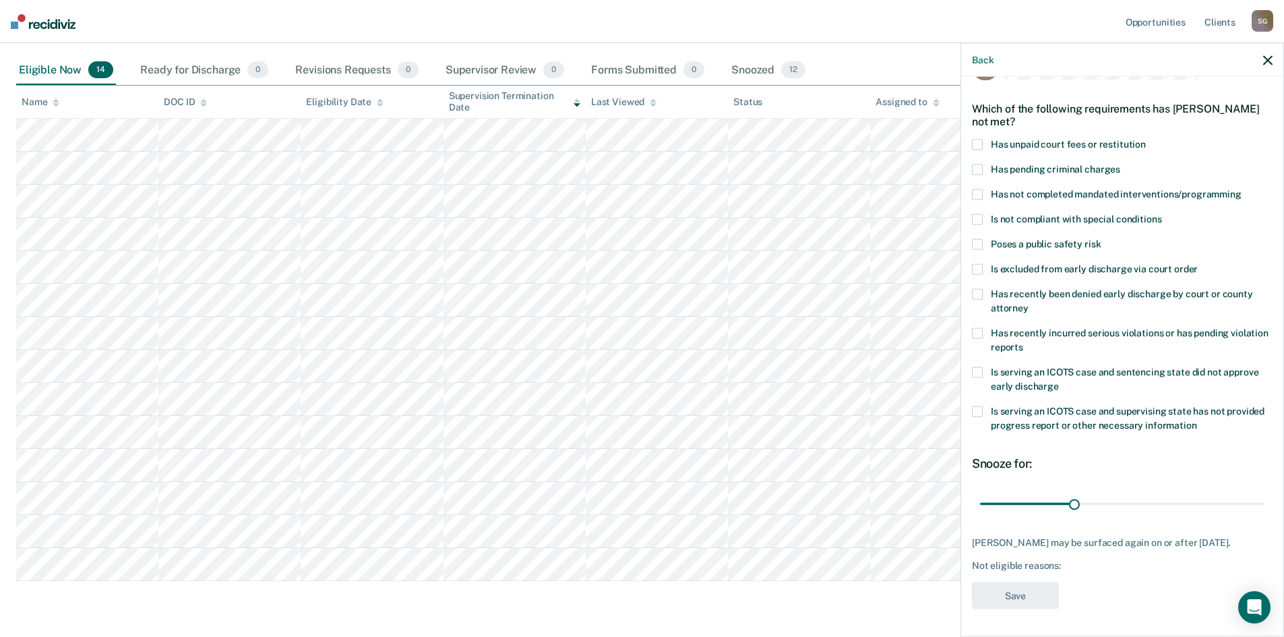
scroll to position [39, 0]
click at [979, 137] on div "Which of the following requirements has Matthew Hicks not met?" at bounding box center [1122, 116] width 301 height 47
click at [978, 140] on span at bounding box center [977, 145] width 11 height 11
click at [1146, 140] on input "Has unpaid court fees or restitution" at bounding box center [1146, 140] width 0 height 0
click at [992, 598] on button "Save" at bounding box center [1015, 597] width 87 height 28
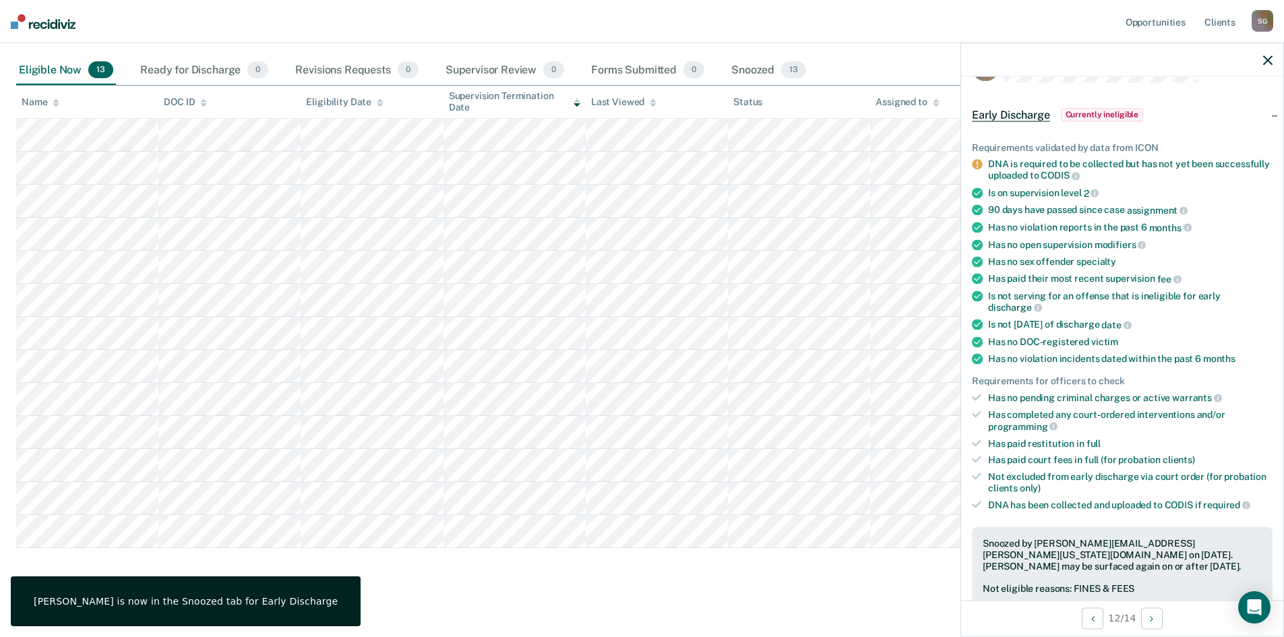
click at [1271, 53] on div at bounding box center [1122, 60] width 322 height 34
click at [1273, 63] on div at bounding box center [1122, 60] width 322 height 34
click at [1266, 62] on icon "button" at bounding box center [1267, 59] width 9 height 9
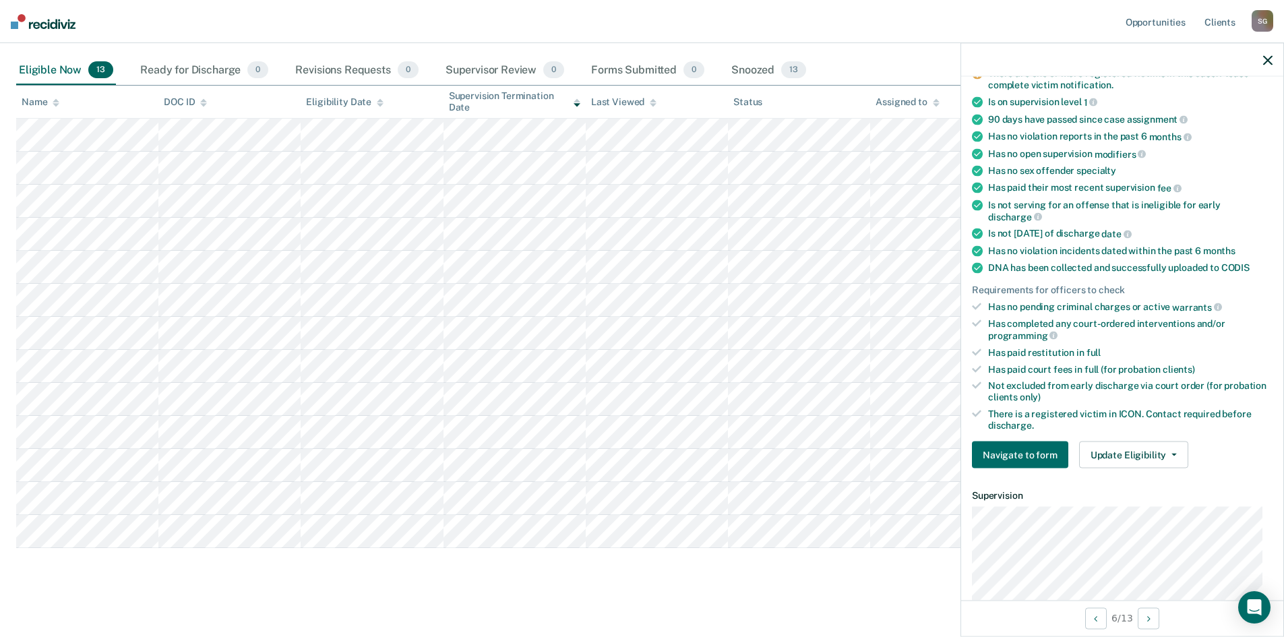
scroll to position [135, 0]
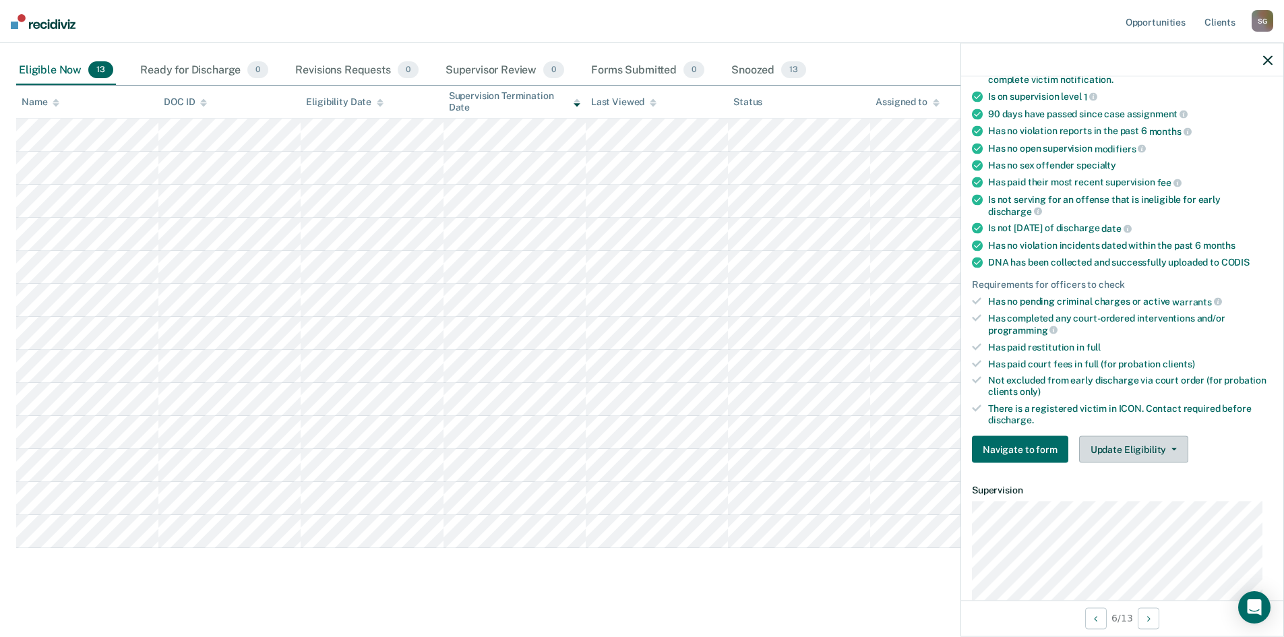
click at [1157, 458] on button "Update Eligibility" at bounding box center [1133, 449] width 109 height 27
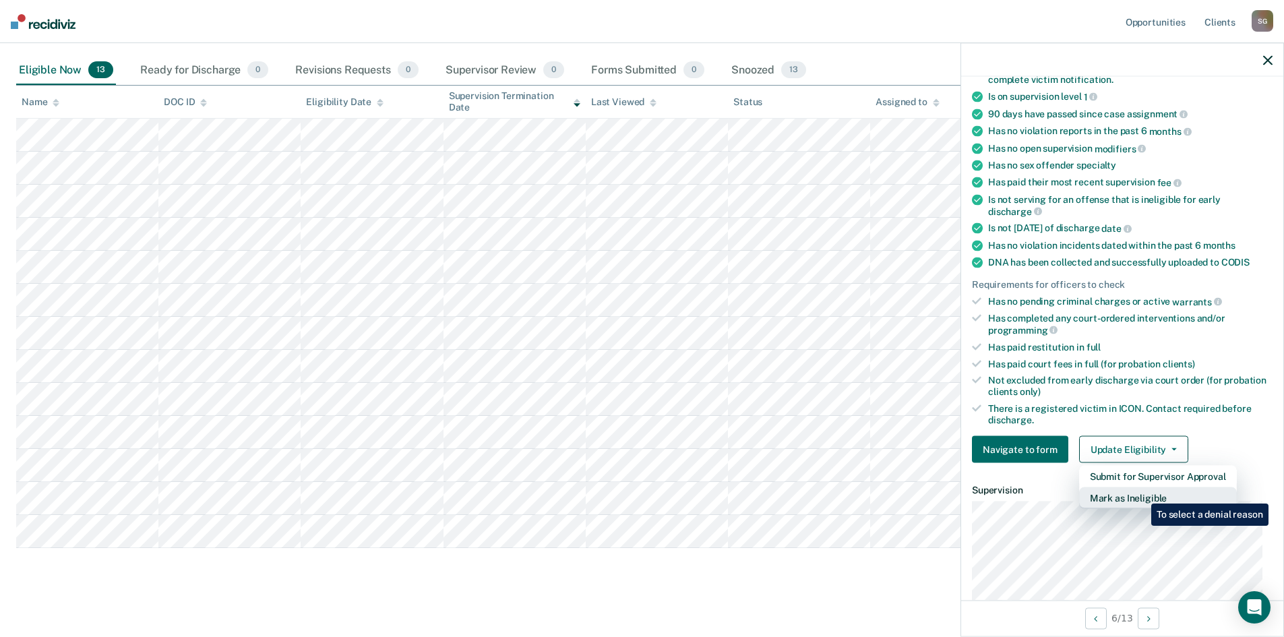
click at [1141, 493] on button "Mark as Ineligible" at bounding box center [1158, 498] width 158 height 22
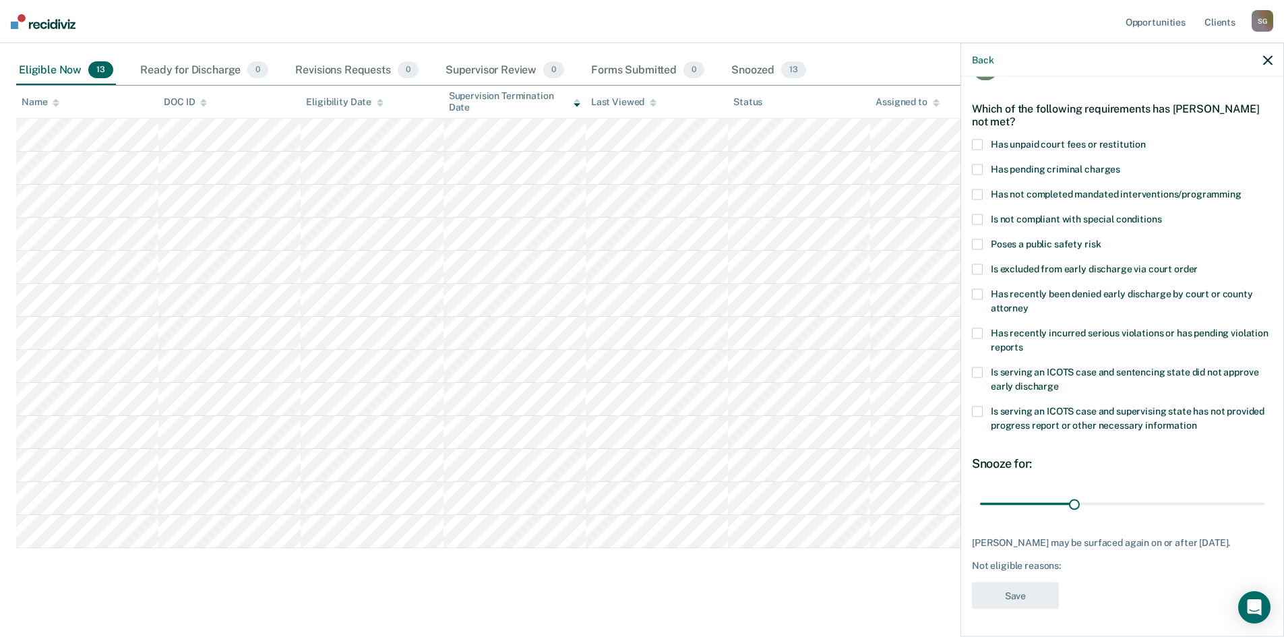
scroll to position [39, 0]
click at [976, 194] on span at bounding box center [977, 195] width 11 height 11
click at [1241, 190] on input "Has not completed mandated interventions/programming" at bounding box center [1241, 190] width 0 height 0
click at [1043, 603] on button "Save" at bounding box center [1015, 597] width 87 height 28
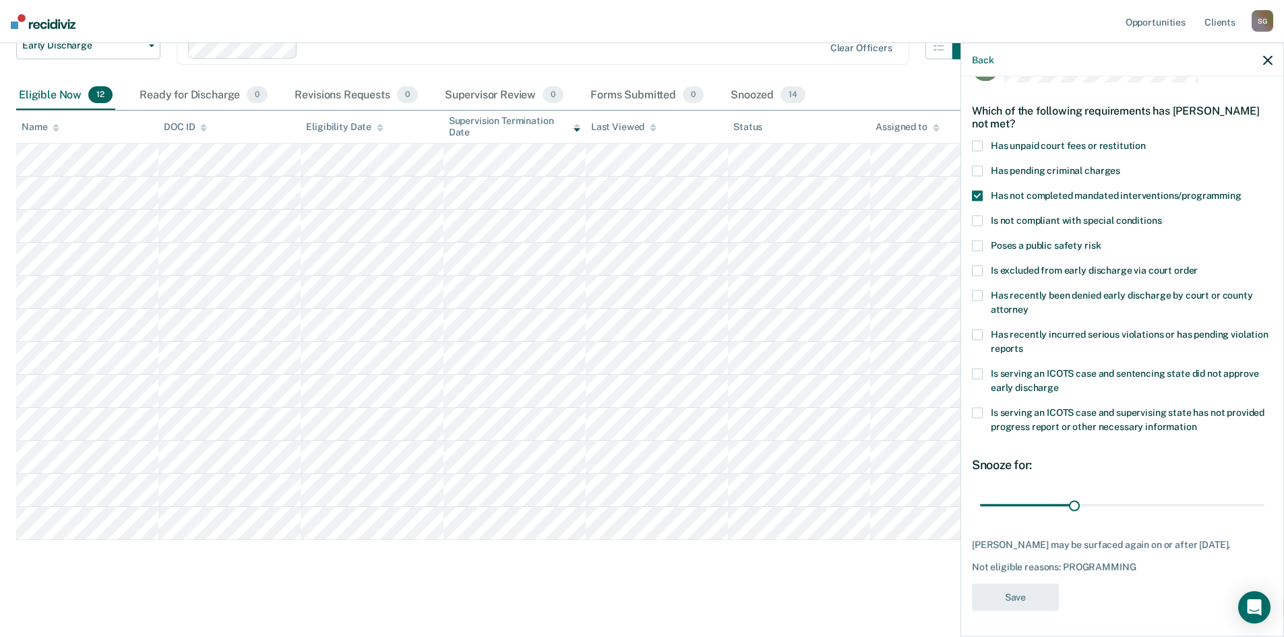
scroll to position [110, 0]
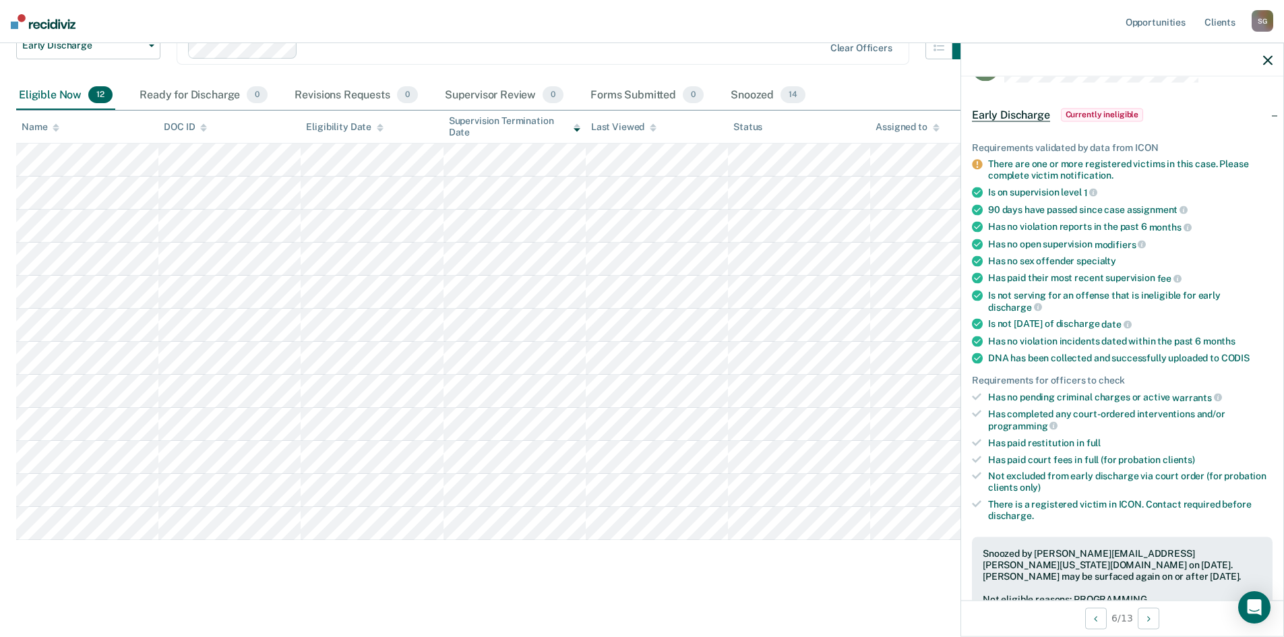
click at [1270, 57] on icon "button" at bounding box center [1267, 59] width 9 height 9
